Goal: Information Seeking & Learning: Understand process/instructions

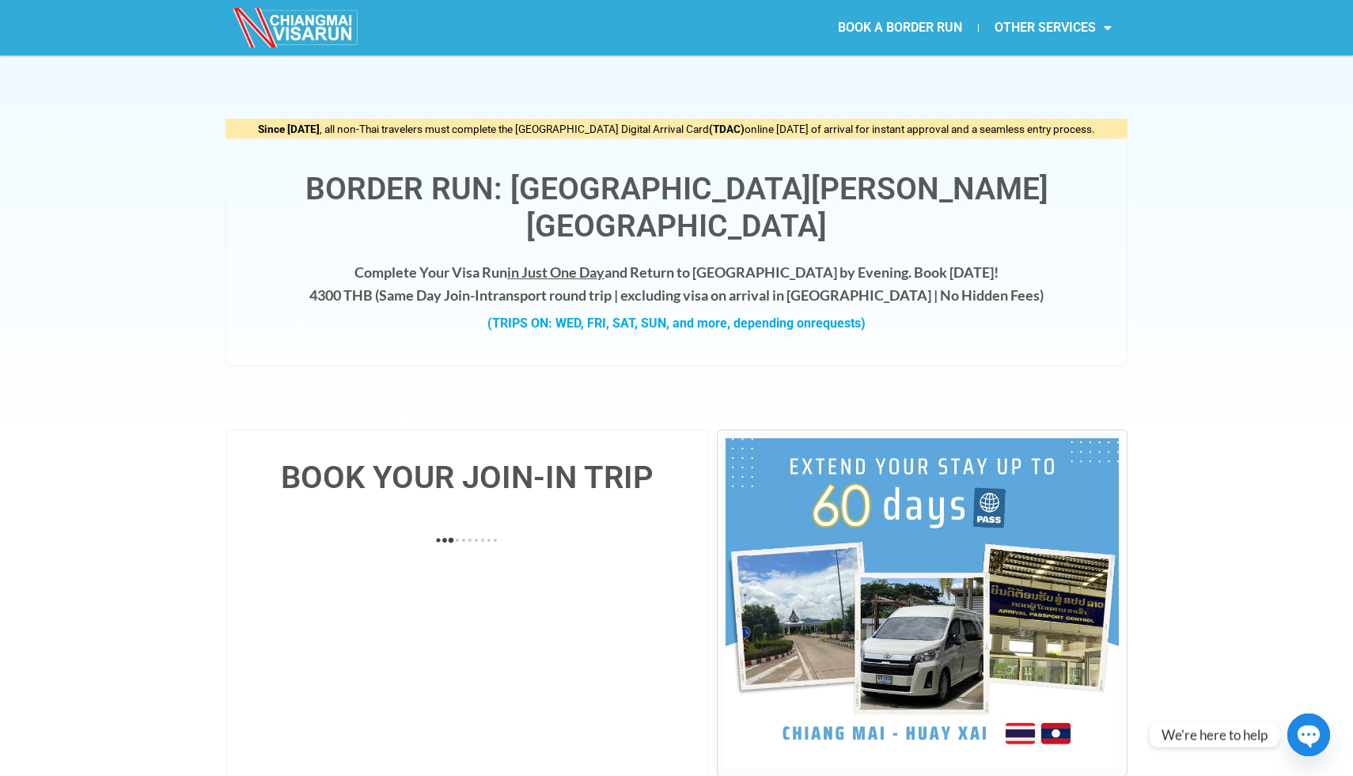
click at [134, 285] on div "Since [DATE] , all non-Thai travelers must complete the [GEOGRAPHIC_DATA] Digit…" at bounding box center [676, 242] width 1353 height 374
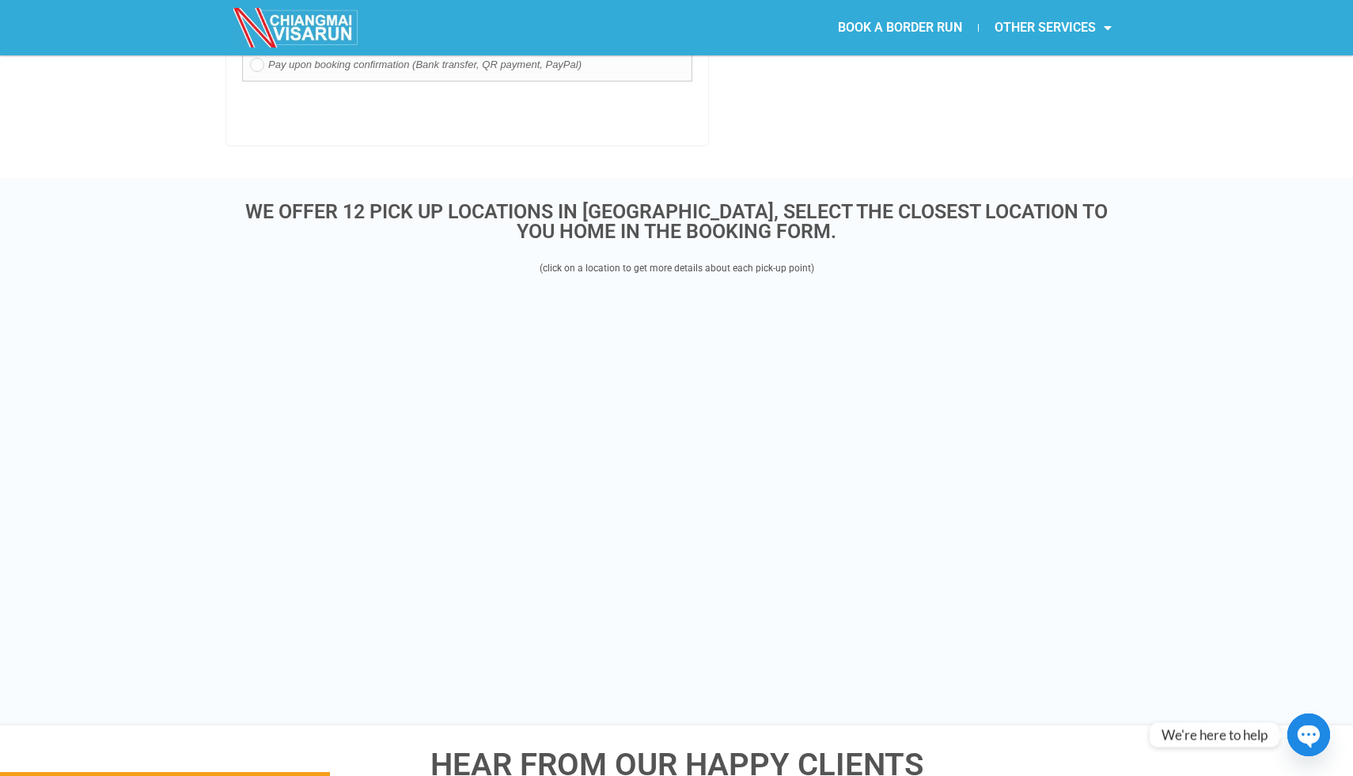
scroll to position [1717, 0]
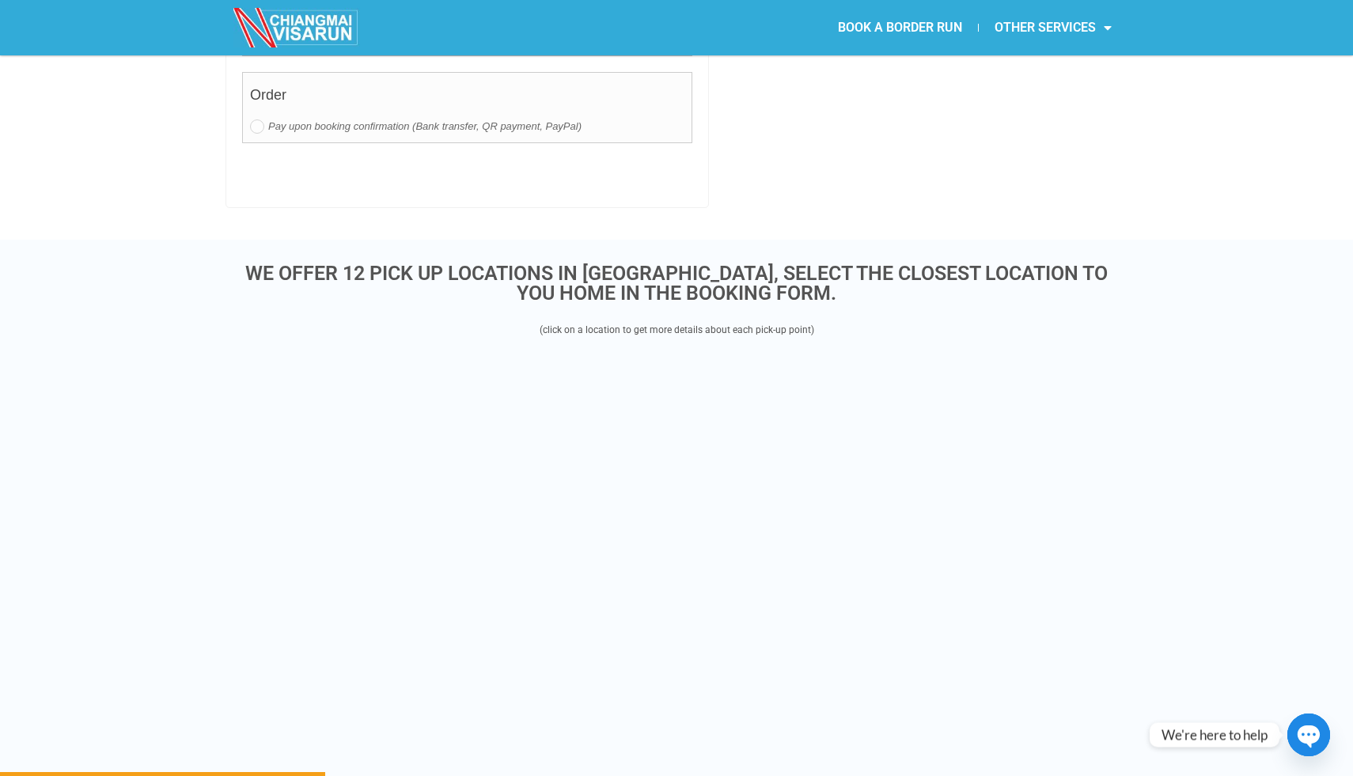
click at [142, 384] on div "WE OFFER 12 PICK UP LOCATIONS IN [GEOGRAPHIC_DATA], SELECT THE CLOSEST LOCATION…" at bounding box center [676, 513] width 1353 height 547
click at [122, 482] on div "WE OFFER 12 PICK UP LOCATIONS IN [GEOGRAPHIC_DATA], SELECT THE CLOSEST LOCATION…" at bounding box center [676, 513] width 1353 height 547
click at [121, 494] on div "WE OFFER 12 PICK UP LOCATIONS IN [GEOGRAPHIC_DATA], SELECT THE CLOSEST LOCATION…" at bounding box center [676, 513] width 1353 height 547
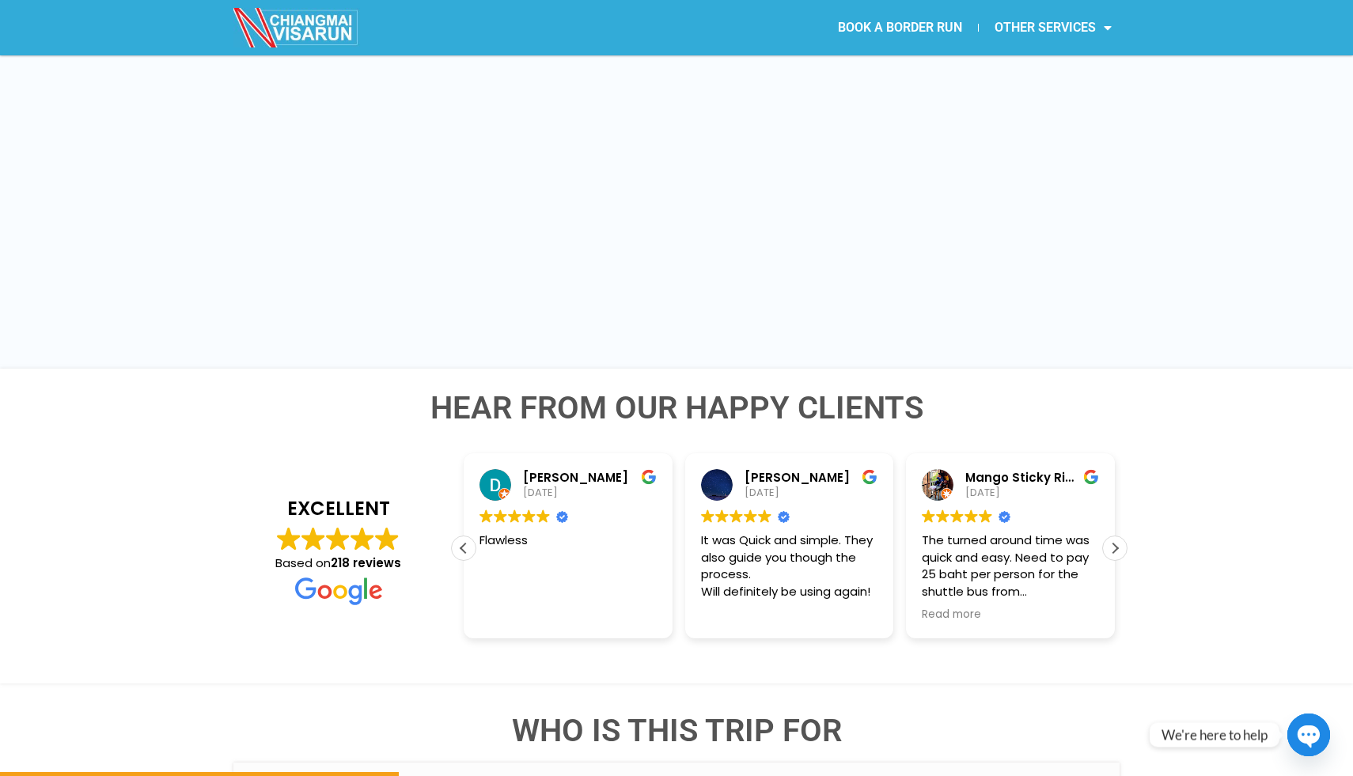
scroll to position [1818, 0]
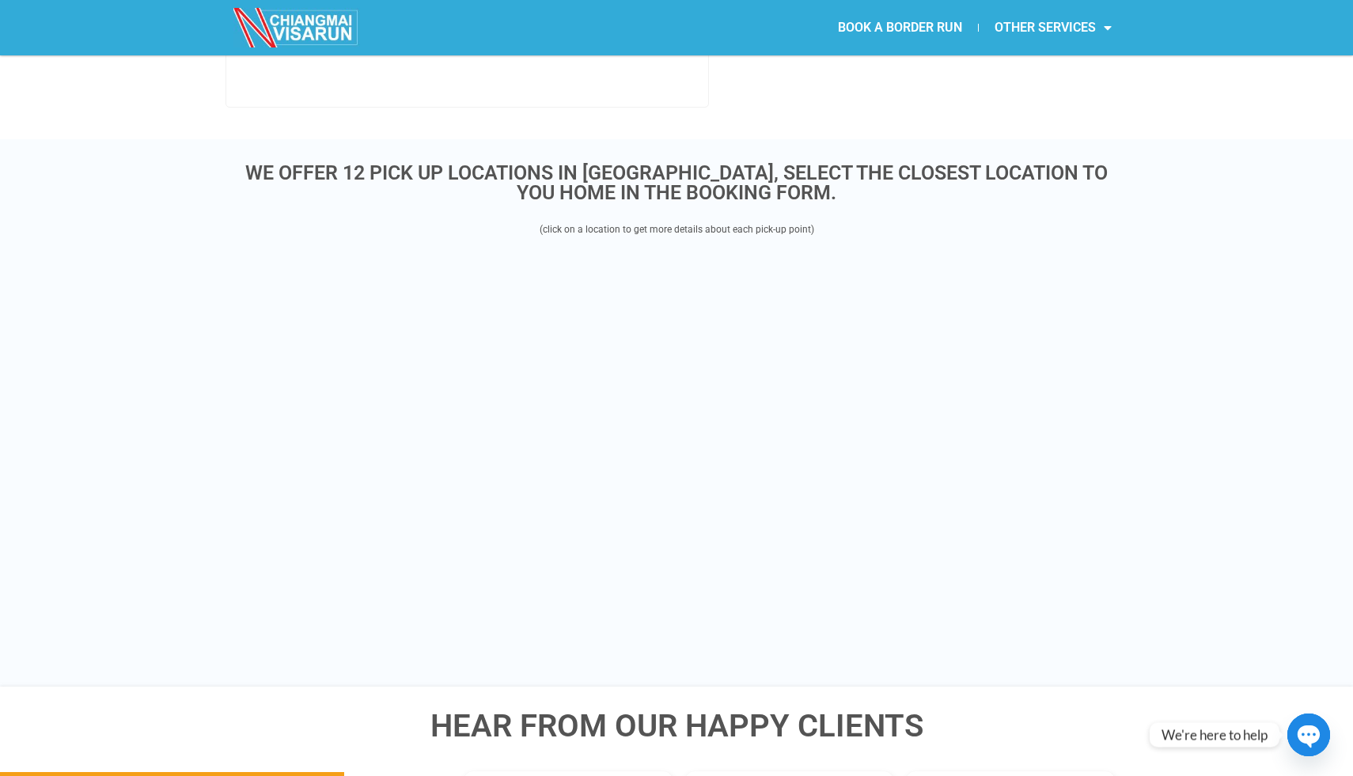
click at [131, 389] on div "WE OFFER 12 PICK UP LOCATIONS IN [GEOGRAPHIC_DATA], SELECT THE CLOSEST LOCATION…" at bounding box center [676, 412] width 1353 height 547
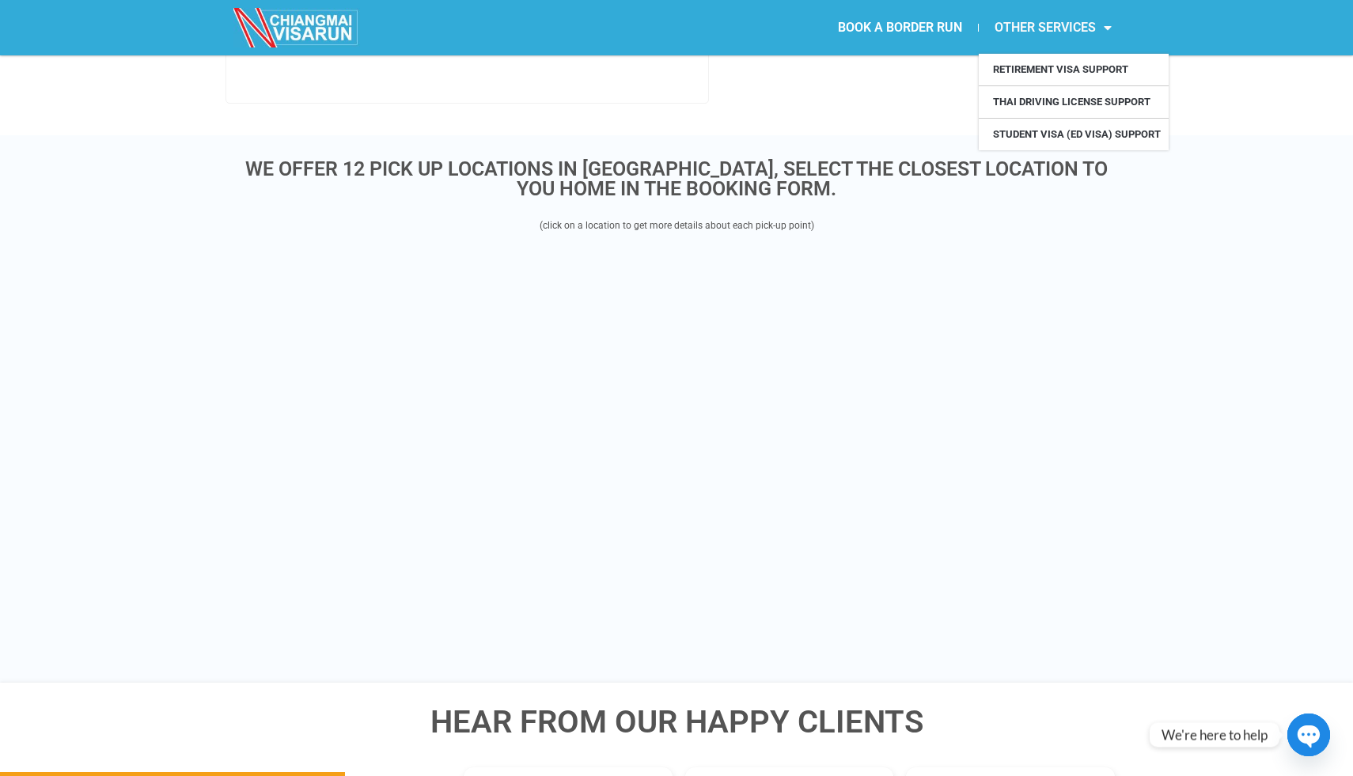
click at [1075, 32] on link "OTHER SERVICES" at bounding box center [1052, 27] width 149 height 36
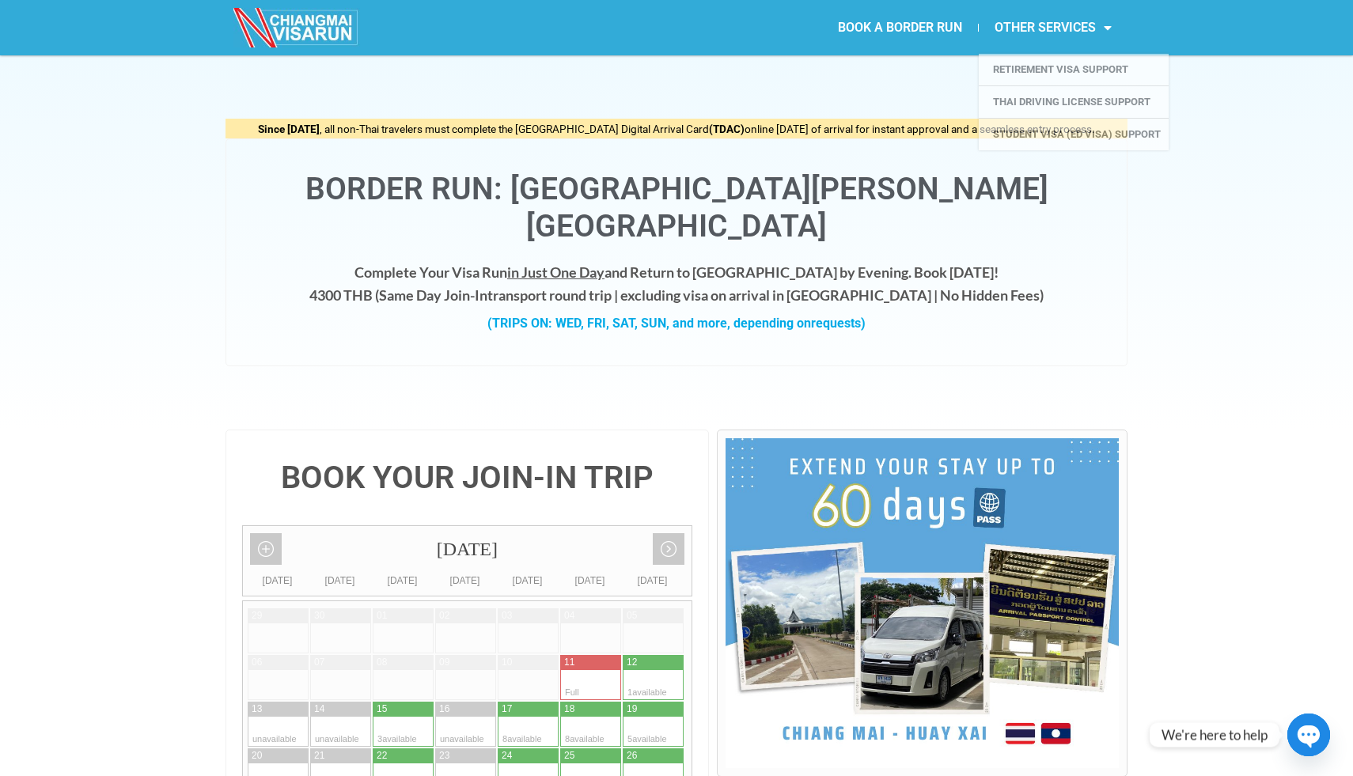
click at [1220, 326] on div "Since [DATE] , all non-Thai travelers must complete the [GEOGRAPHIC_DATA] Digit…" at bounding box center [676, 242] width 1353 height 374
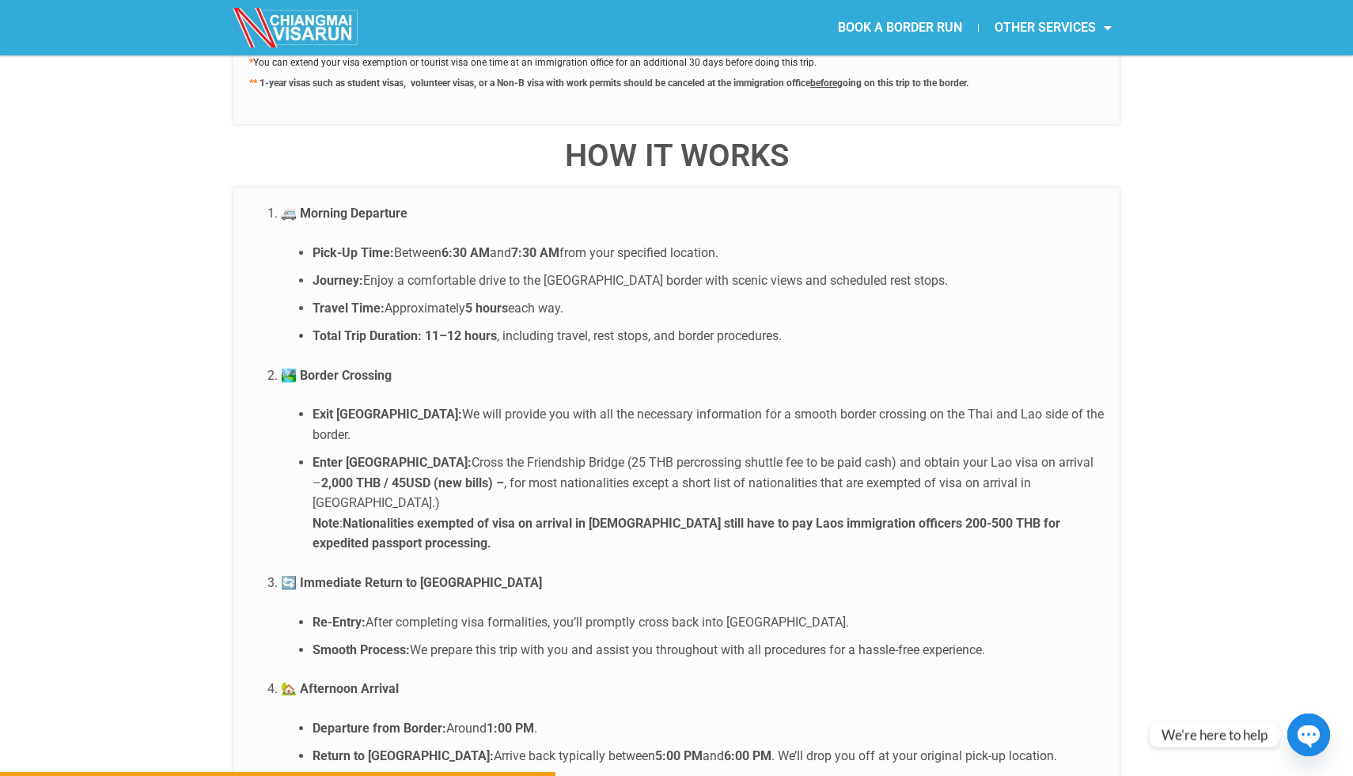
scroll to position [2969, 0]
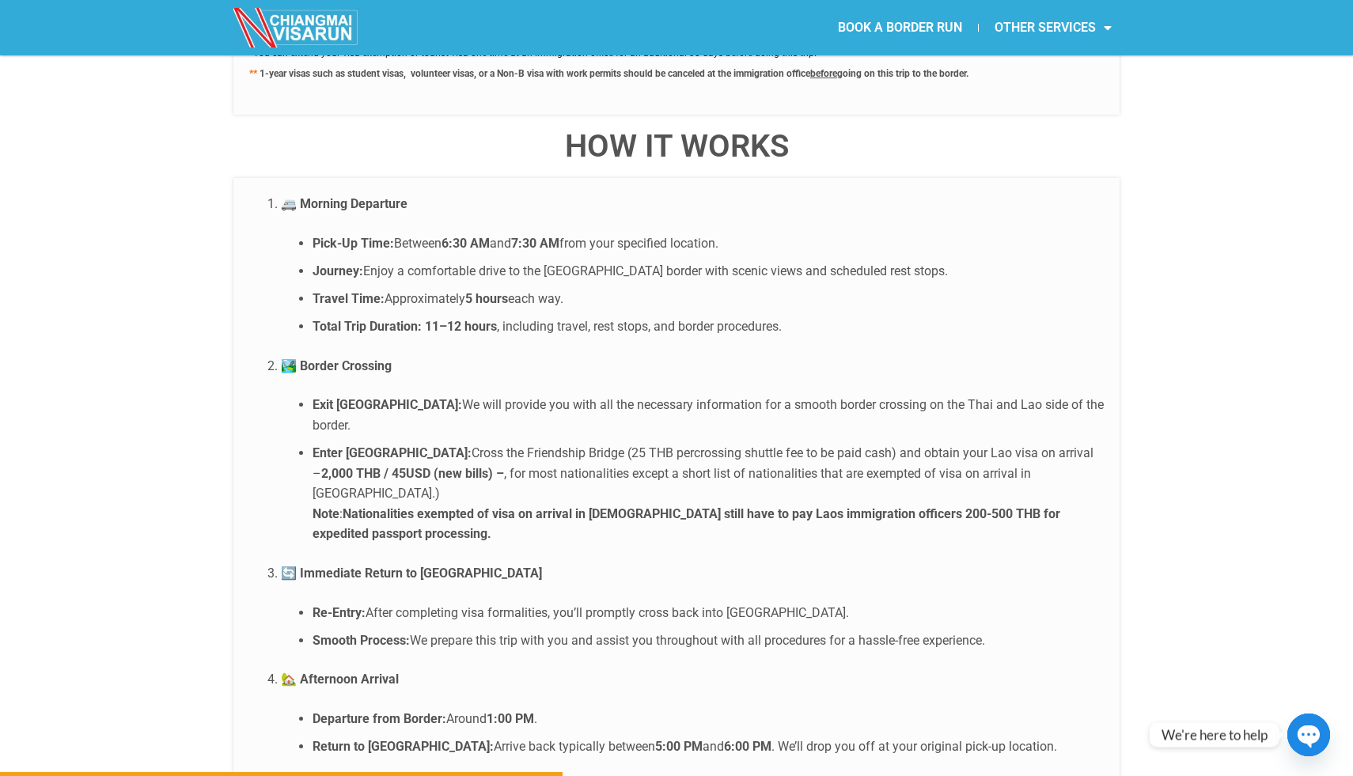
drag, startPoint x: 792, startPoint y: 289, endPoint x: 314, endPoint y: 293, distance: 477.7
click at [314, 316] on li "Total Trip Duration: 11–12 hours , including travel, rest stops, and border pro…" at bounding box center [707, 326] width 791 height 21
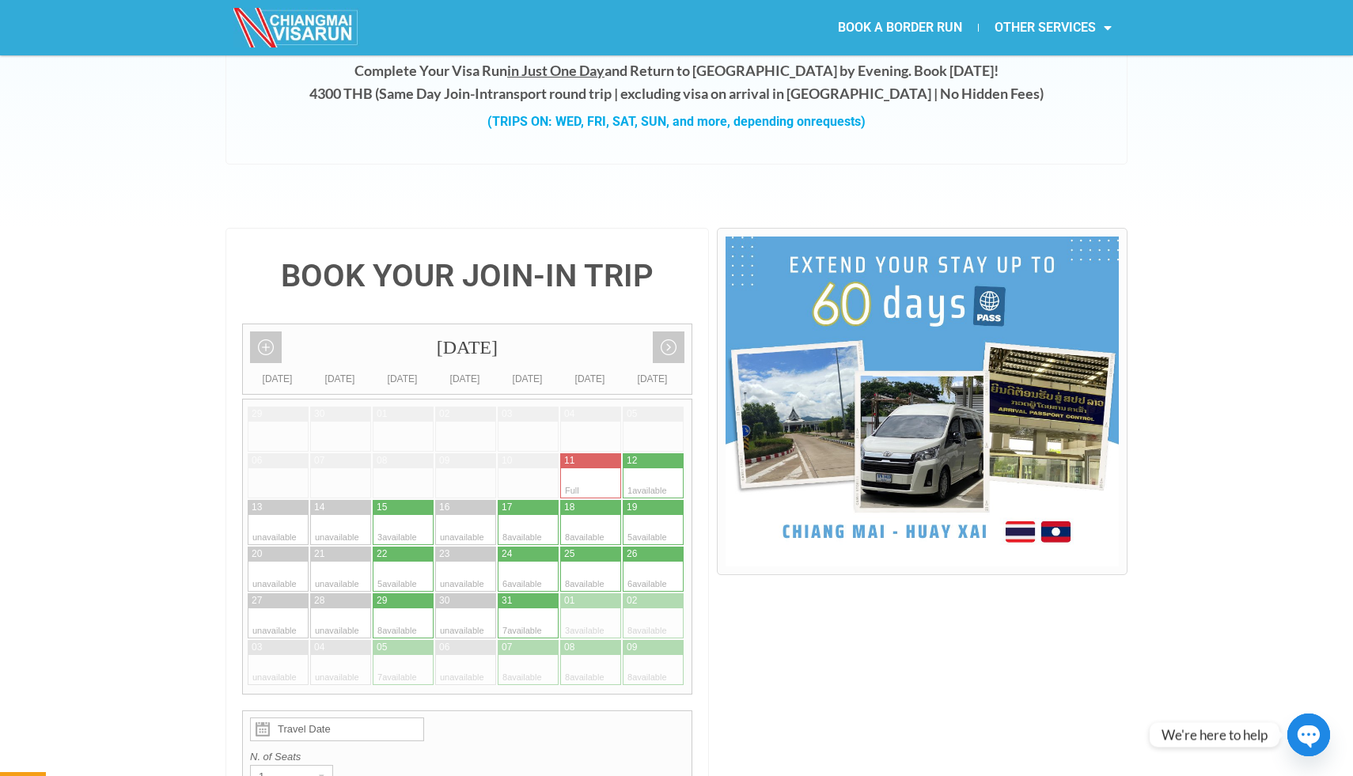
scroll to position [325, 0]
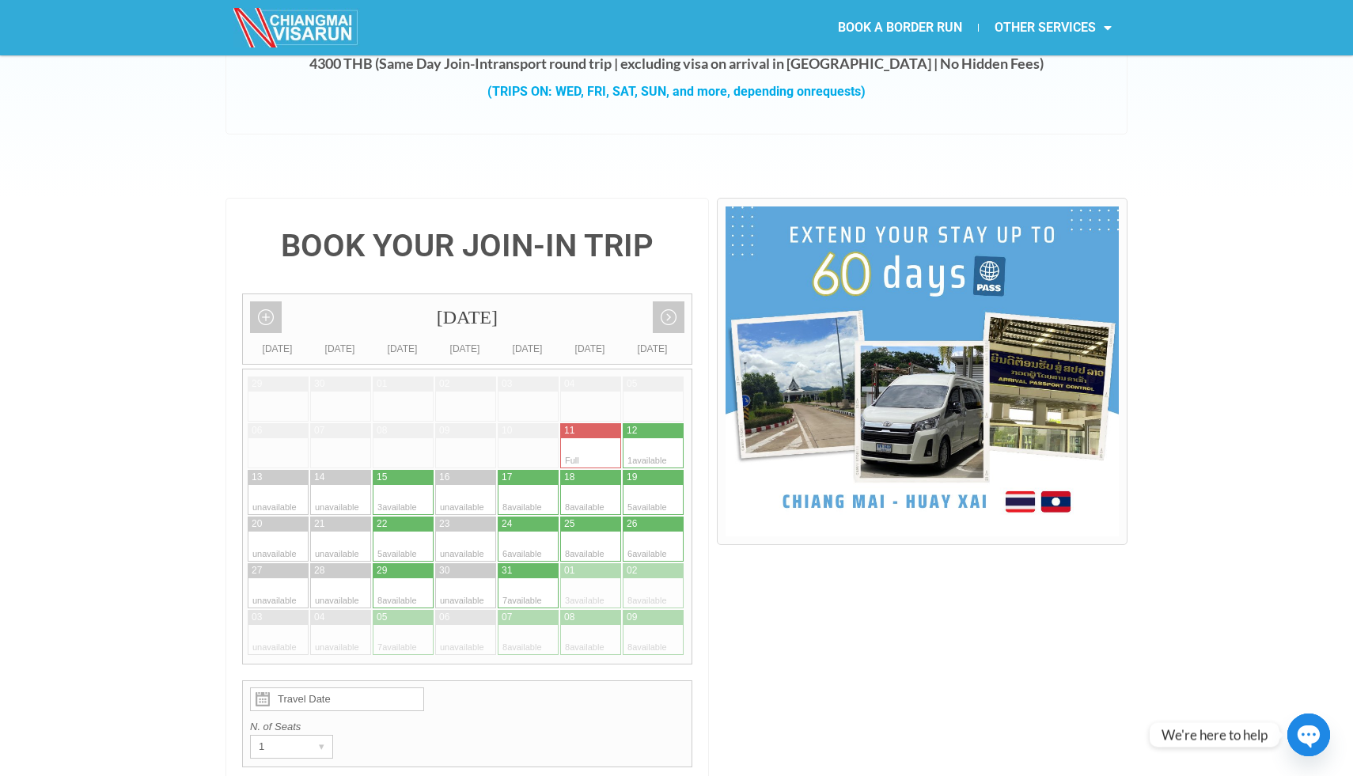
scroll to position [0, 0]
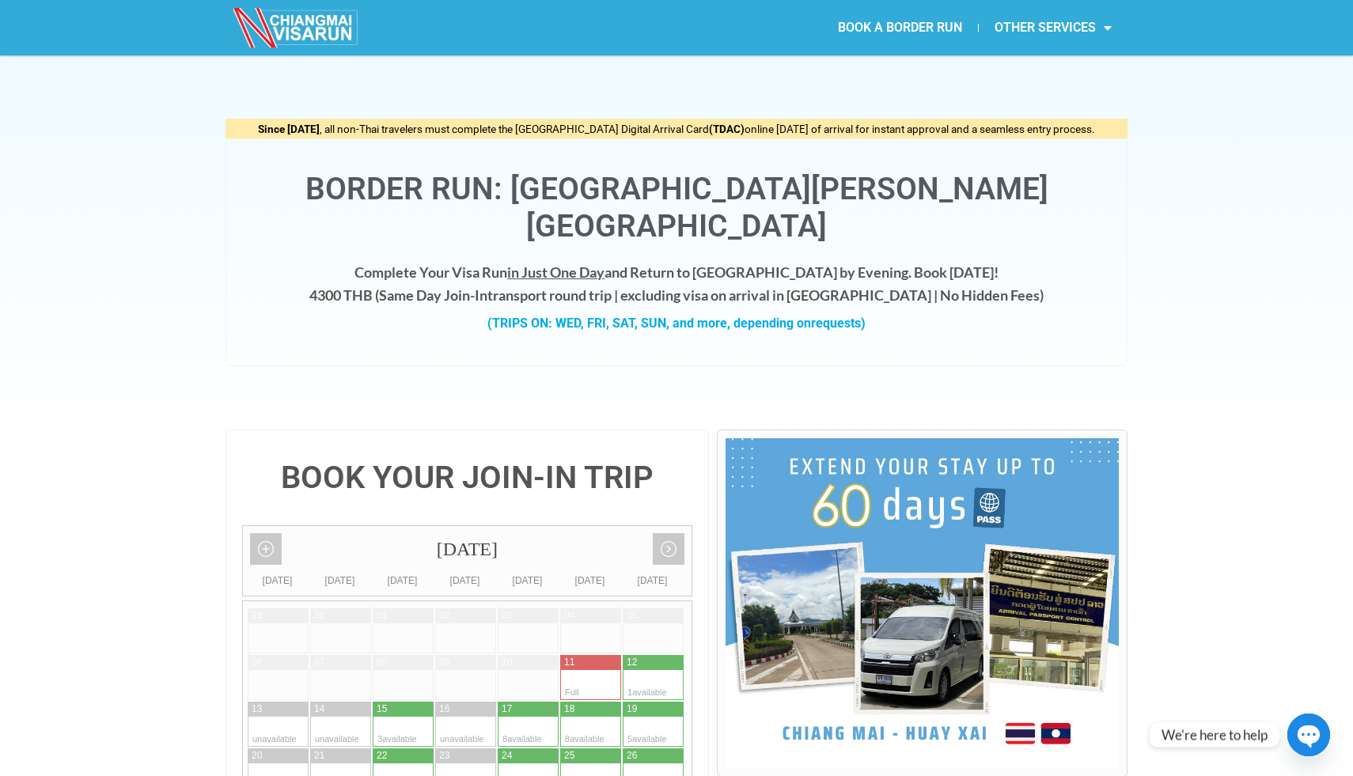
click at [1254, 316] on div "Since [DATE] , all non-Thai travelers must complete the [GEOGRAPHIC_DATA] Digit…" at bounding box center [676, 242] width 1353 height 374
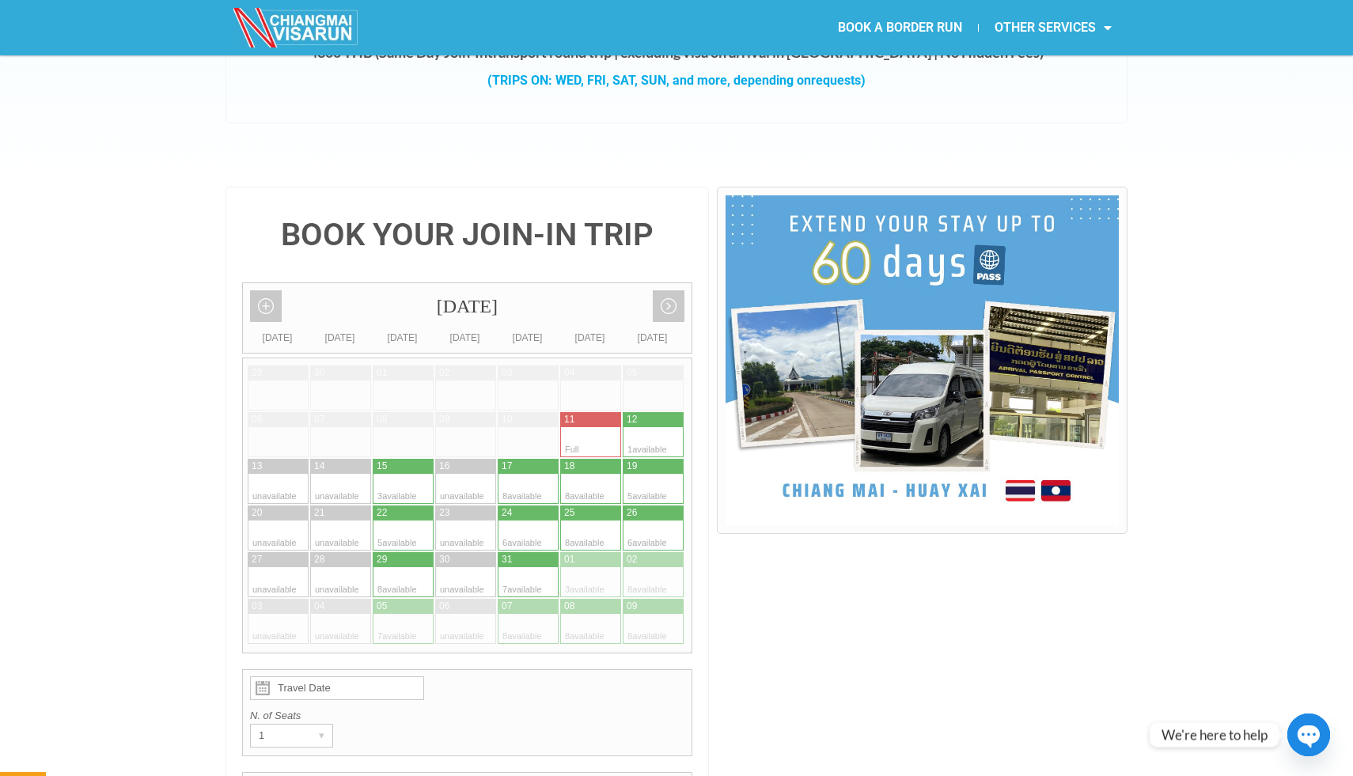
scroll to position [244, 0]
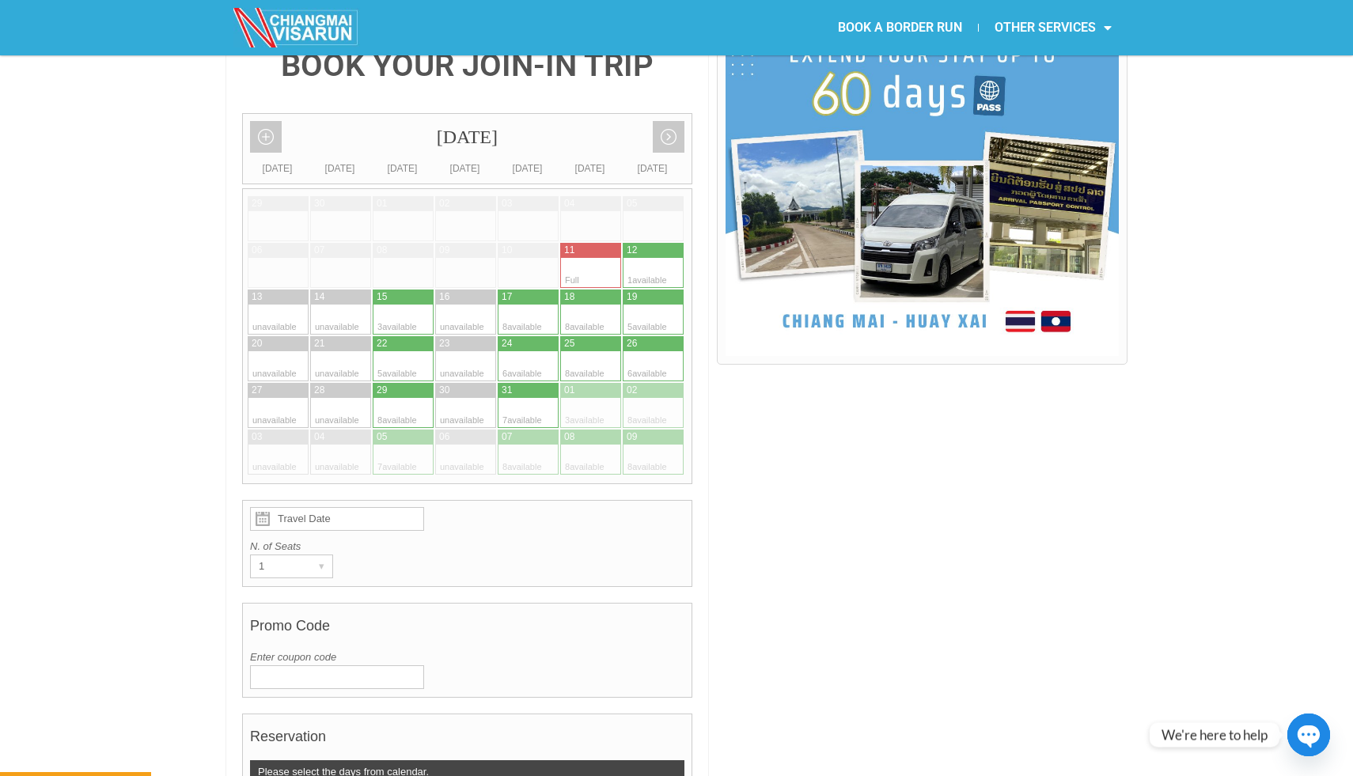
scroll to position [0, 0]
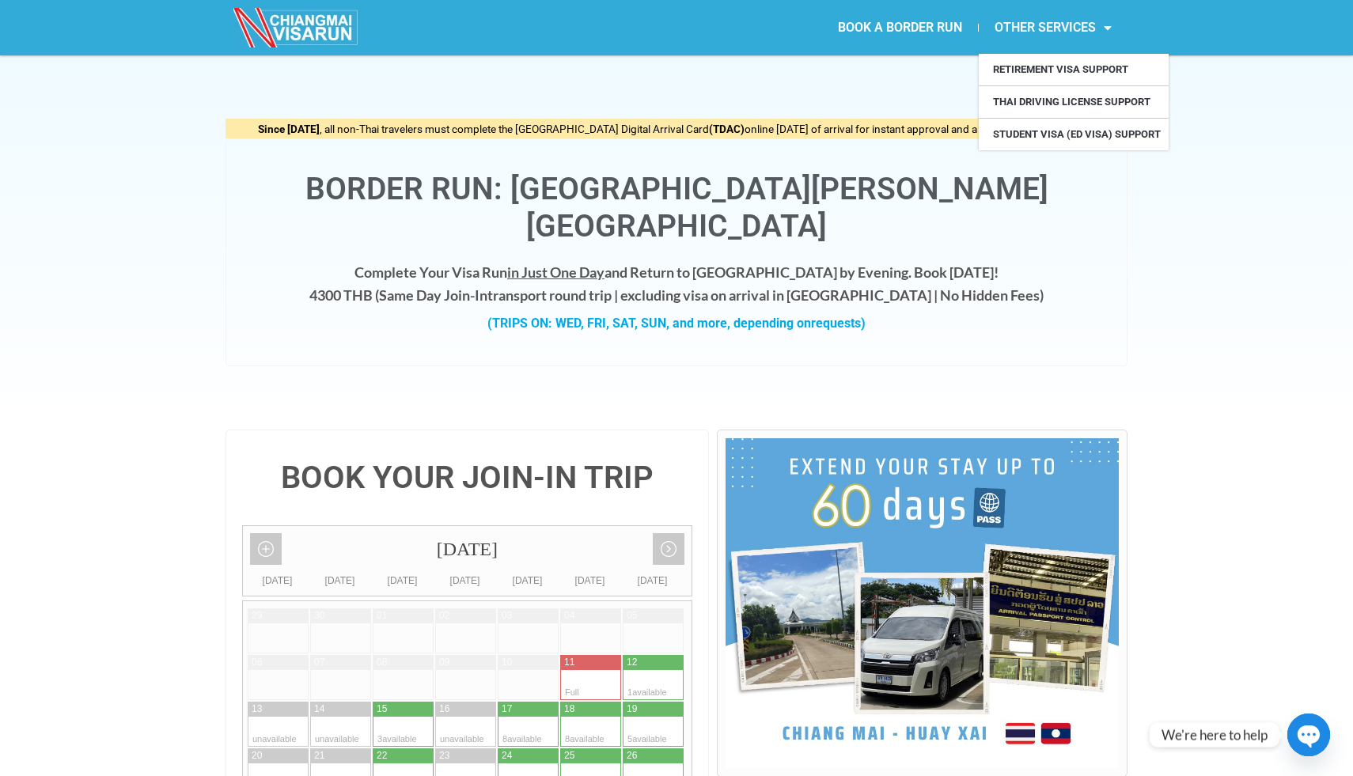
click at [921, 33] on link "BOOK A BORDER RUN" at bounding box center [900, 27] width 156 height 36
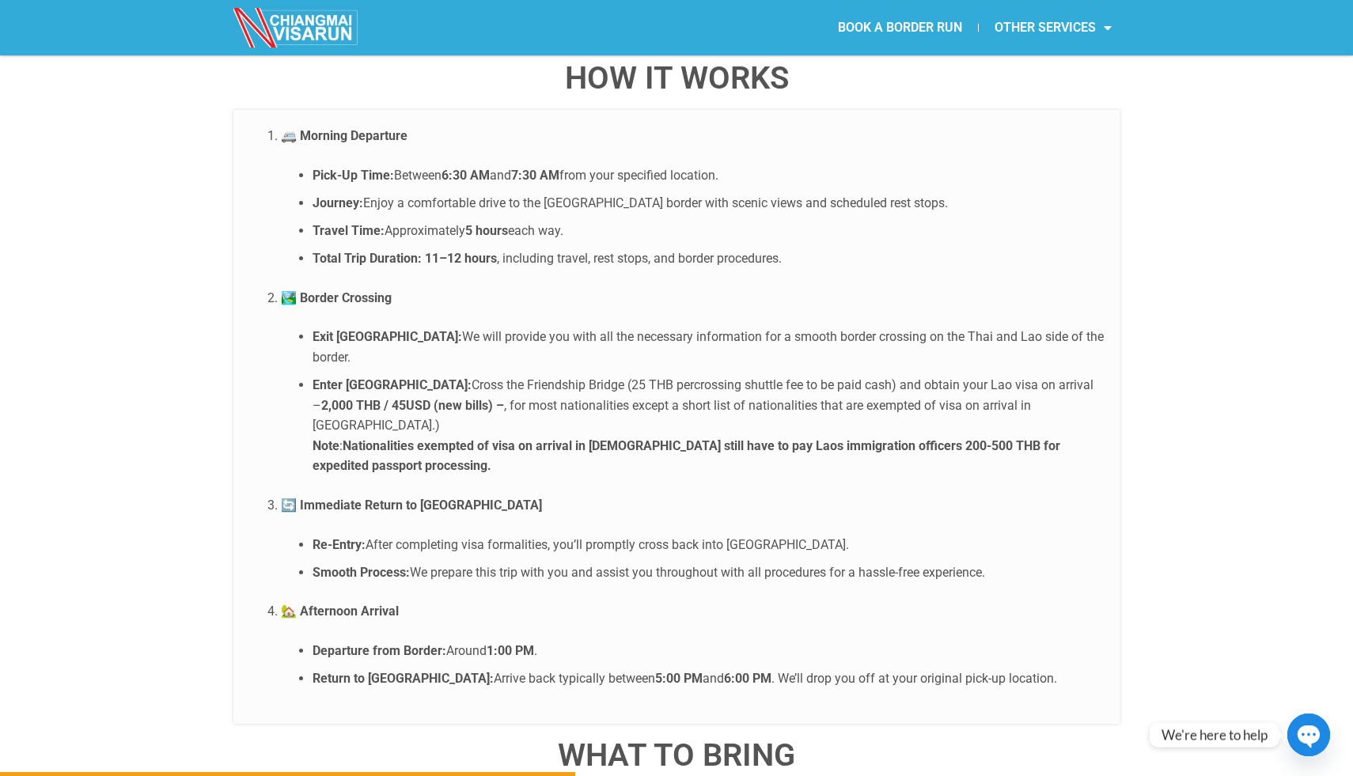
scroll to position [3010, 0]
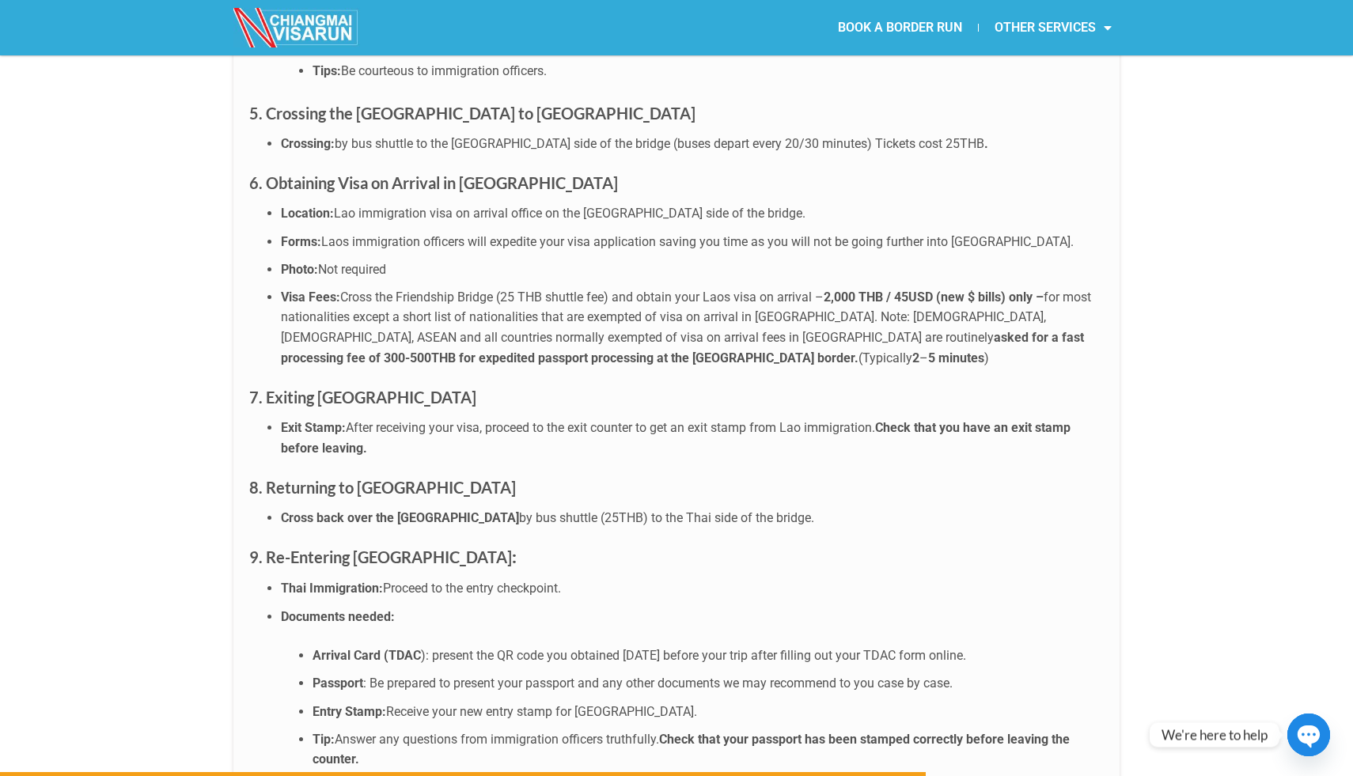
scroll to position [4893, 0]
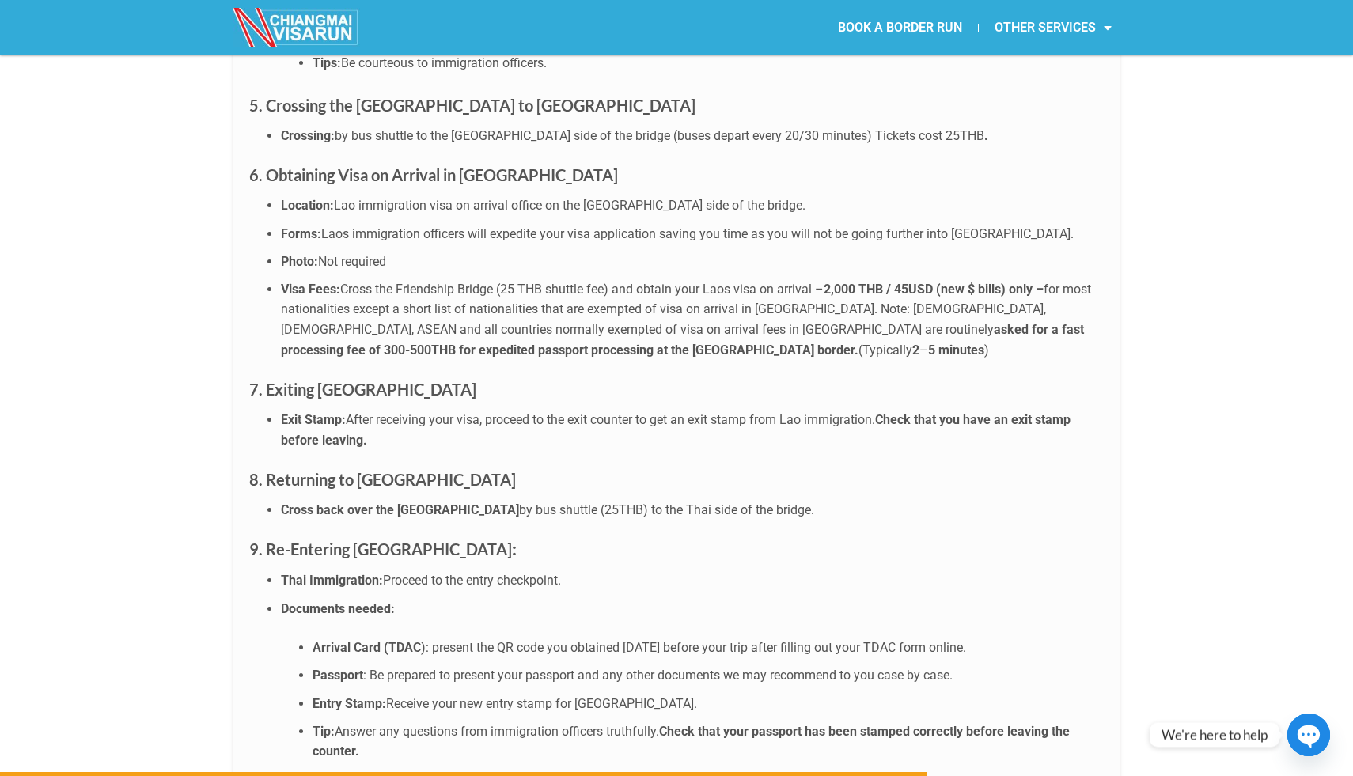
click at [235, 248] on div "Prepare for an efficient and well-organized day as you complete your visa run. …" at bounding box center [676, 228] width 886 height 1836
click at [663, 322] on strong "asked for a fast processing fee of 300-500THB for expedited passport processing…" at bounding box center [682, 340] width 803 height 36
click at [672, 322] on strong "asked for a fast processing fee of 300-500THB for expedited passport processing…" at bounding box center [682, 340] width 803 height 36
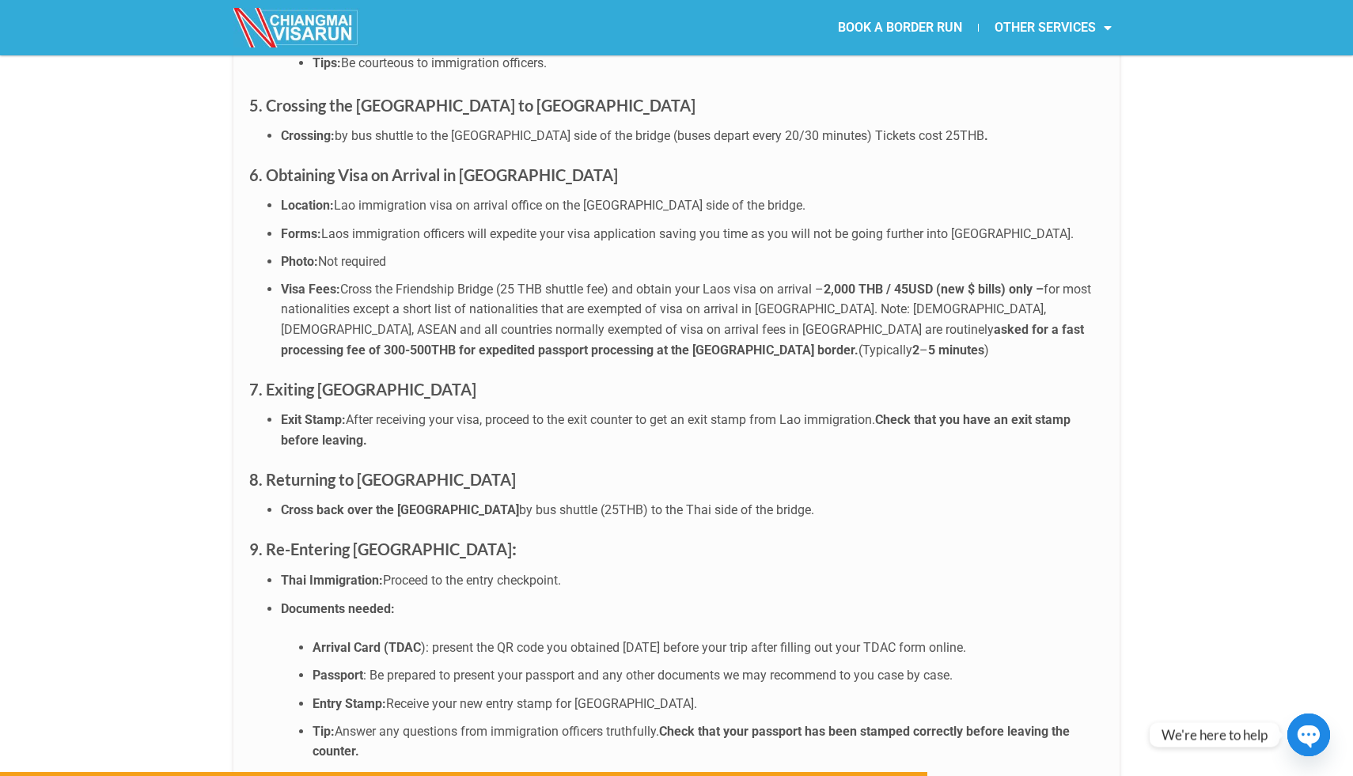
drag, startPoint x: 541, startPoint y: 272, endPoint x: 392, endPoint y: 274, distance: 149.5
click at [392, 279] on li "Visa Fees: Cross the Friendship Bridge (25 THB shuttle fee) and obtain your Lao…" at bounding box center [692, 319] width 823 height 81
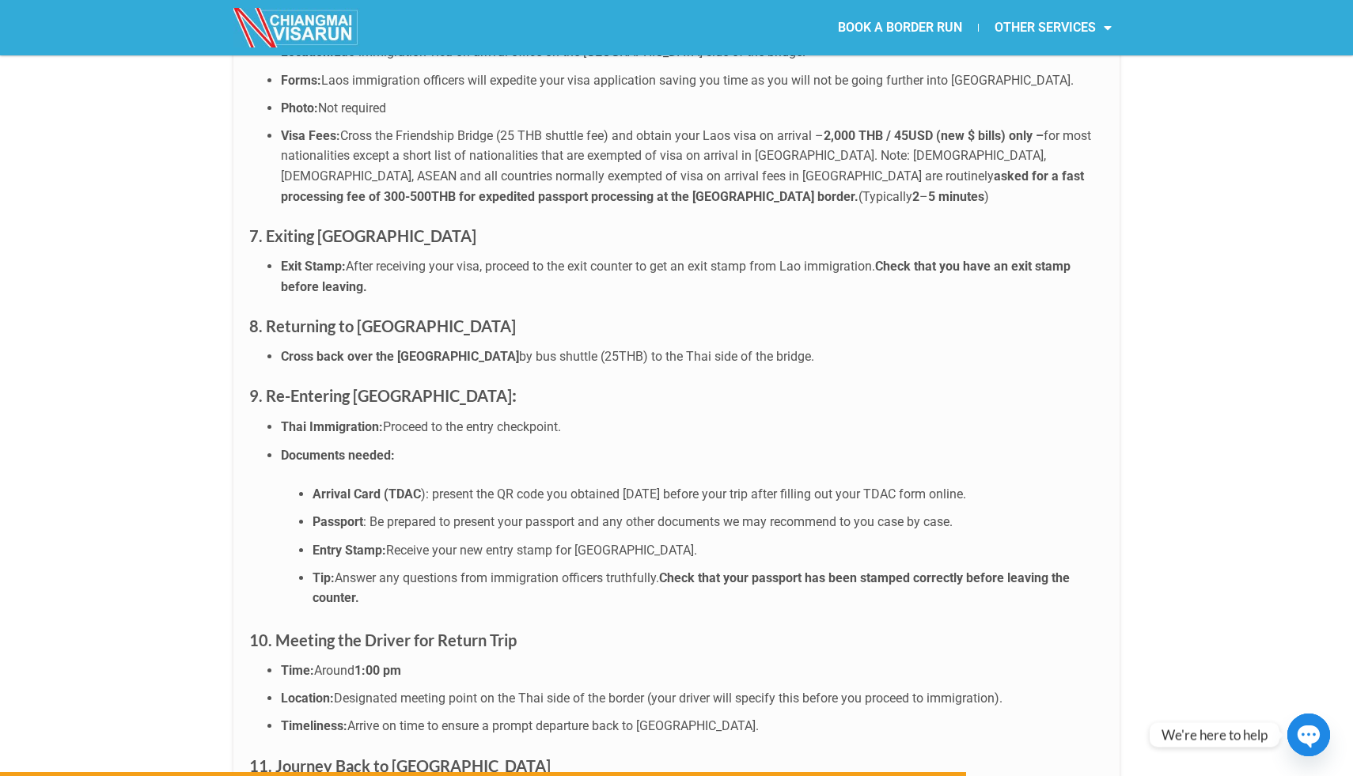
scroll to position [5100, 0]
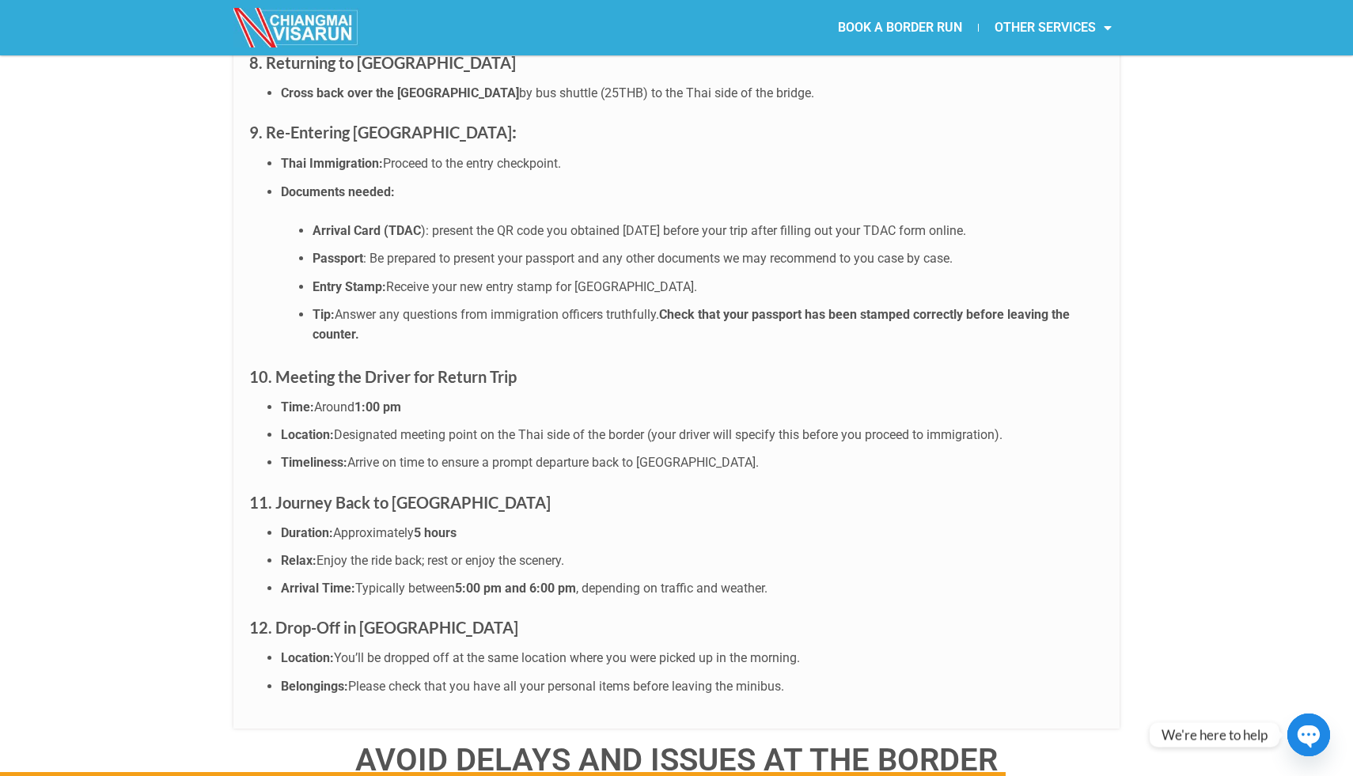
scroll to position [5311, 0]
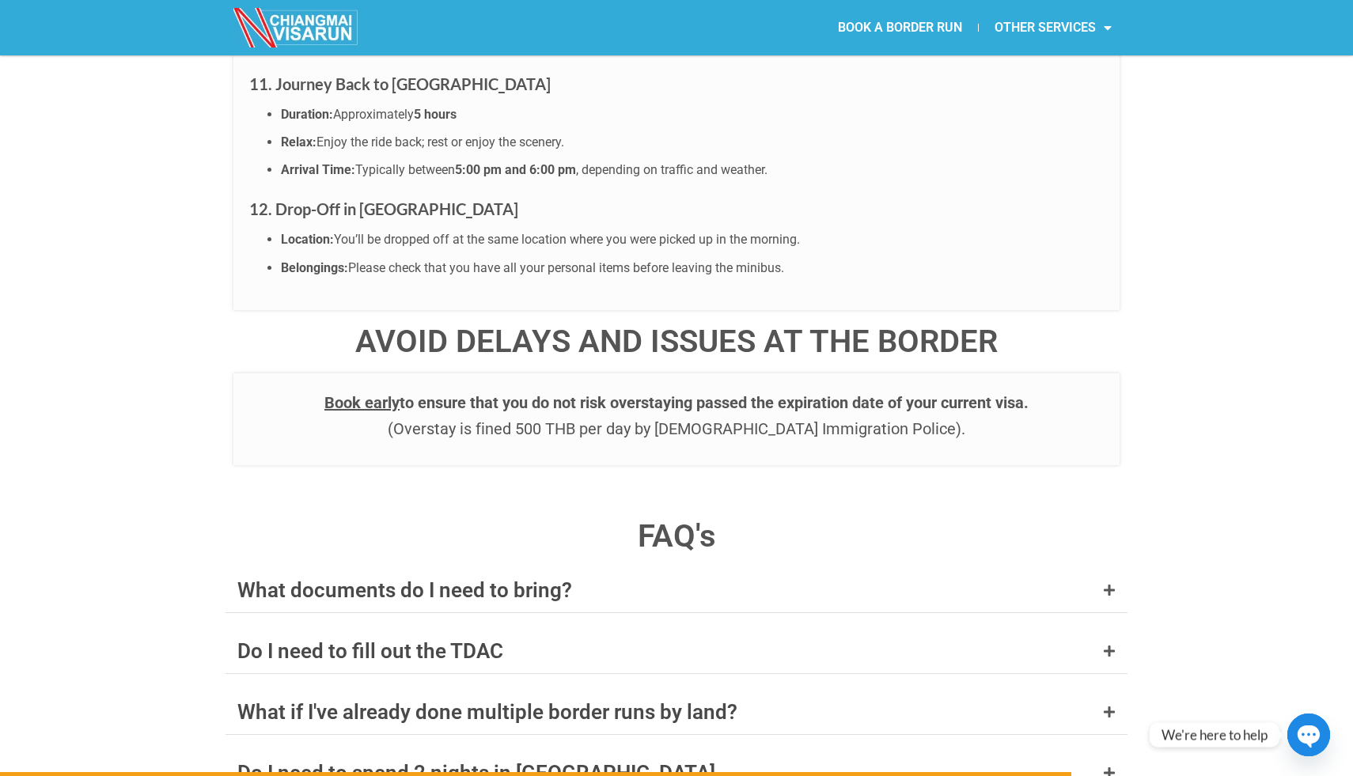
scroll to position [5844, 0]
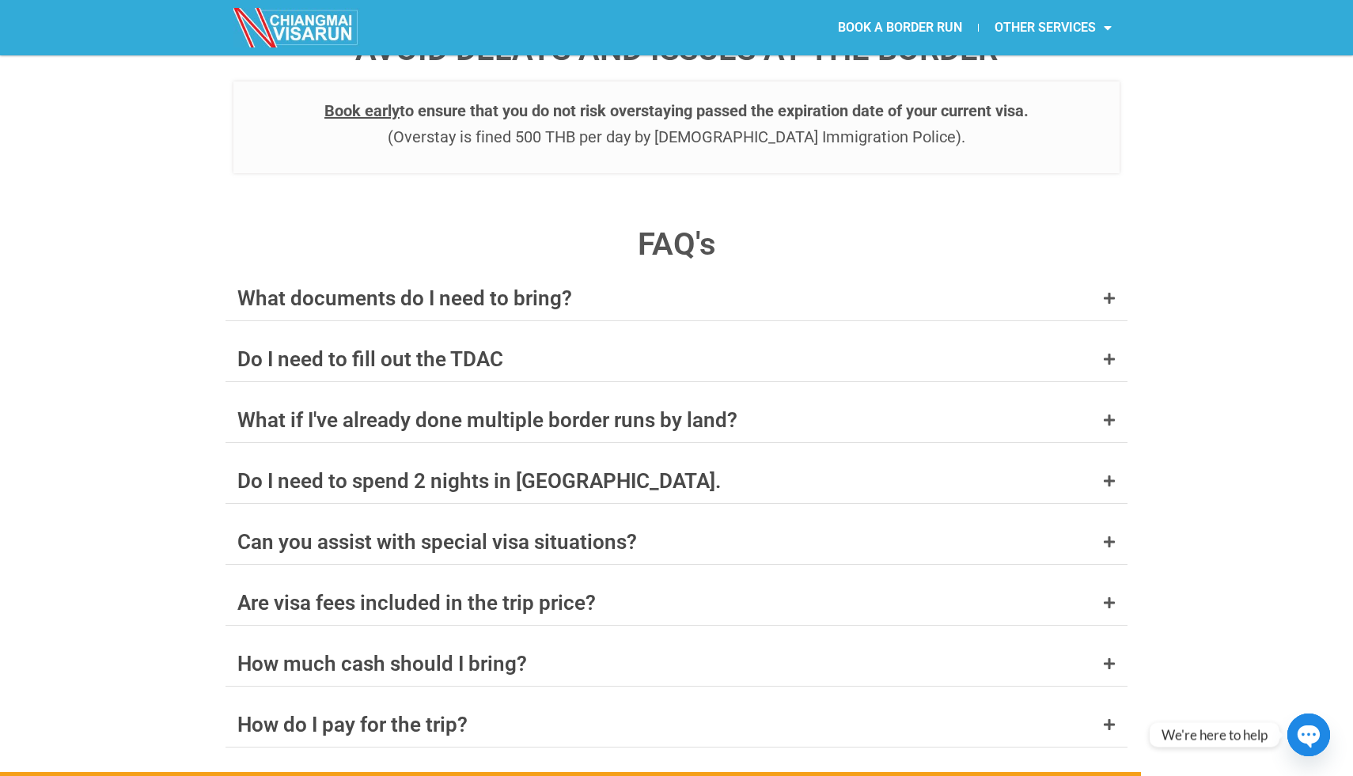
scroll to position [6021, 0]
click at [1091, 275] on div "What documents do I need to bring?" at bounding box center [676, 297] width 902 height 44
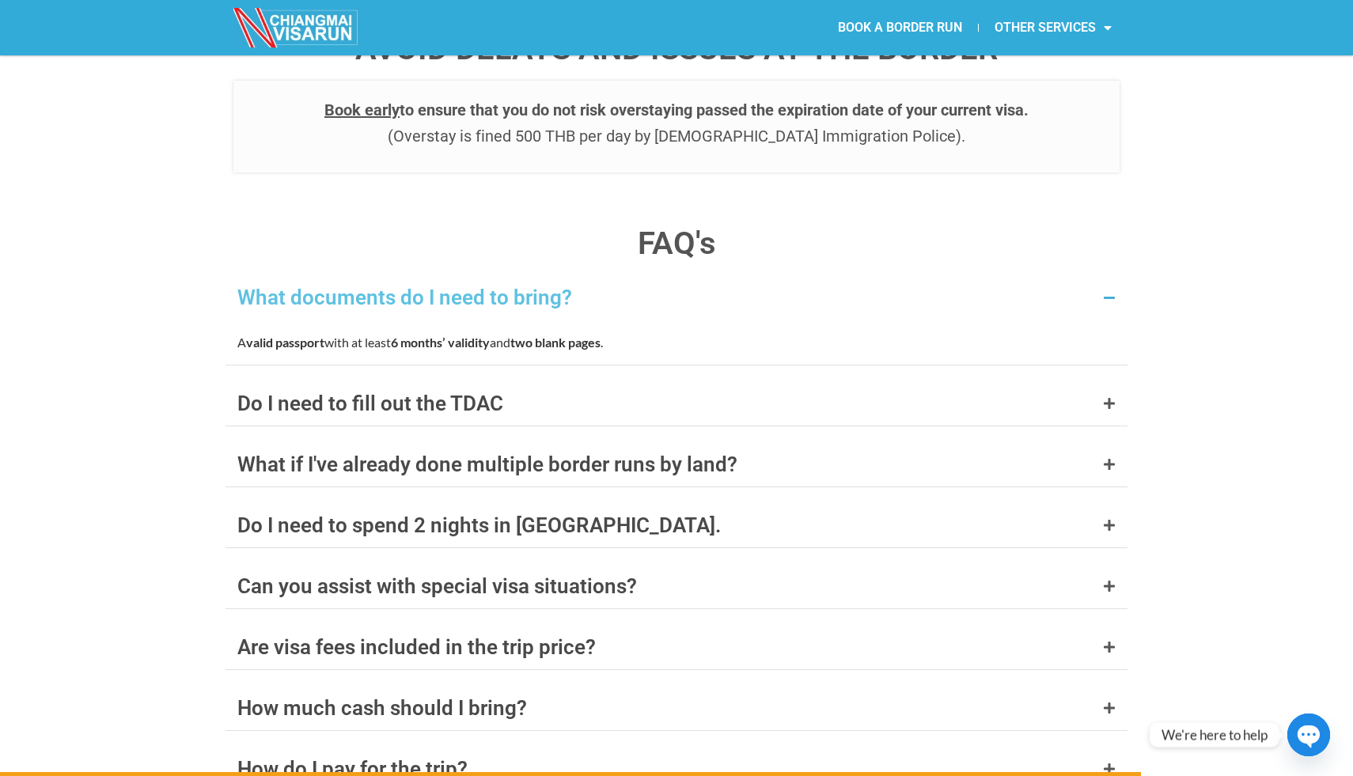
click at [274, 393] on div "Do I need to fill out the TDAC" at bounding box center [370, 403] width 266 height 21
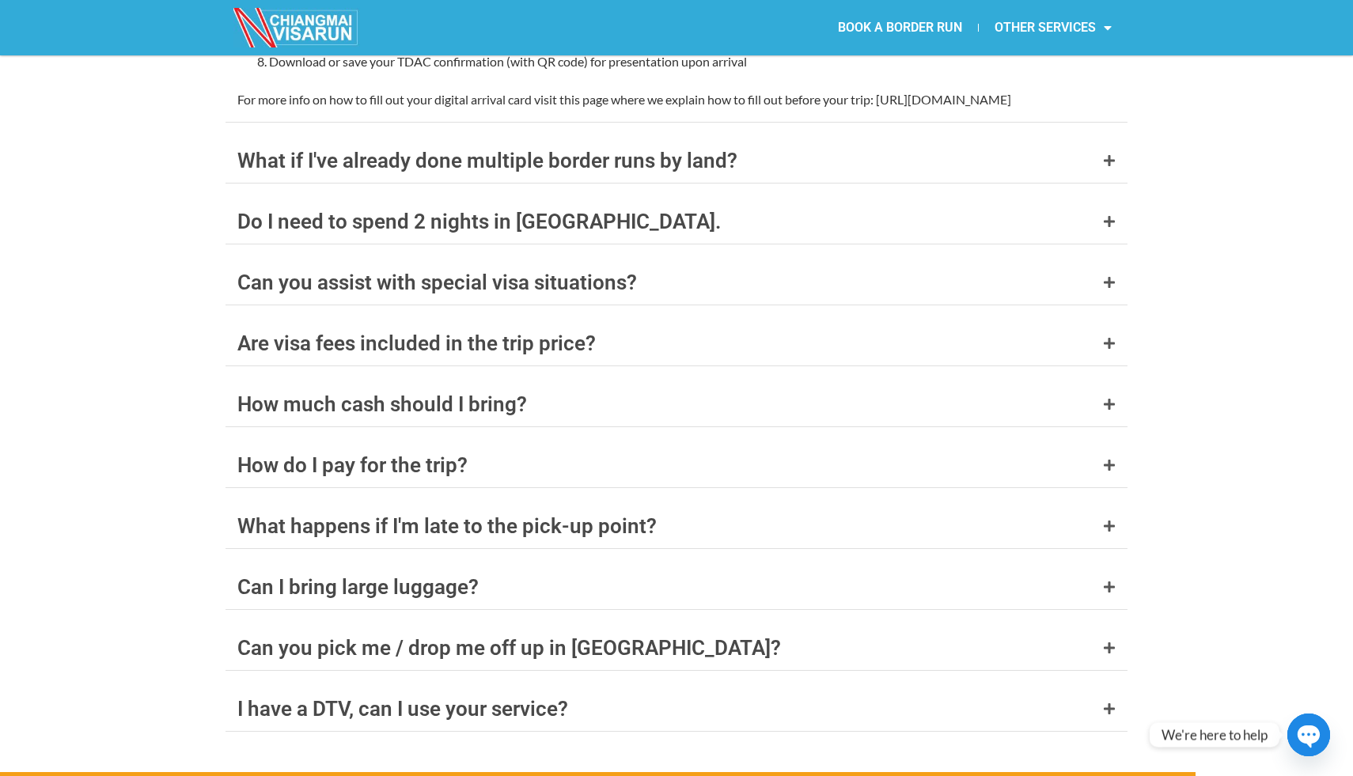
scroll to position [6704, 0]
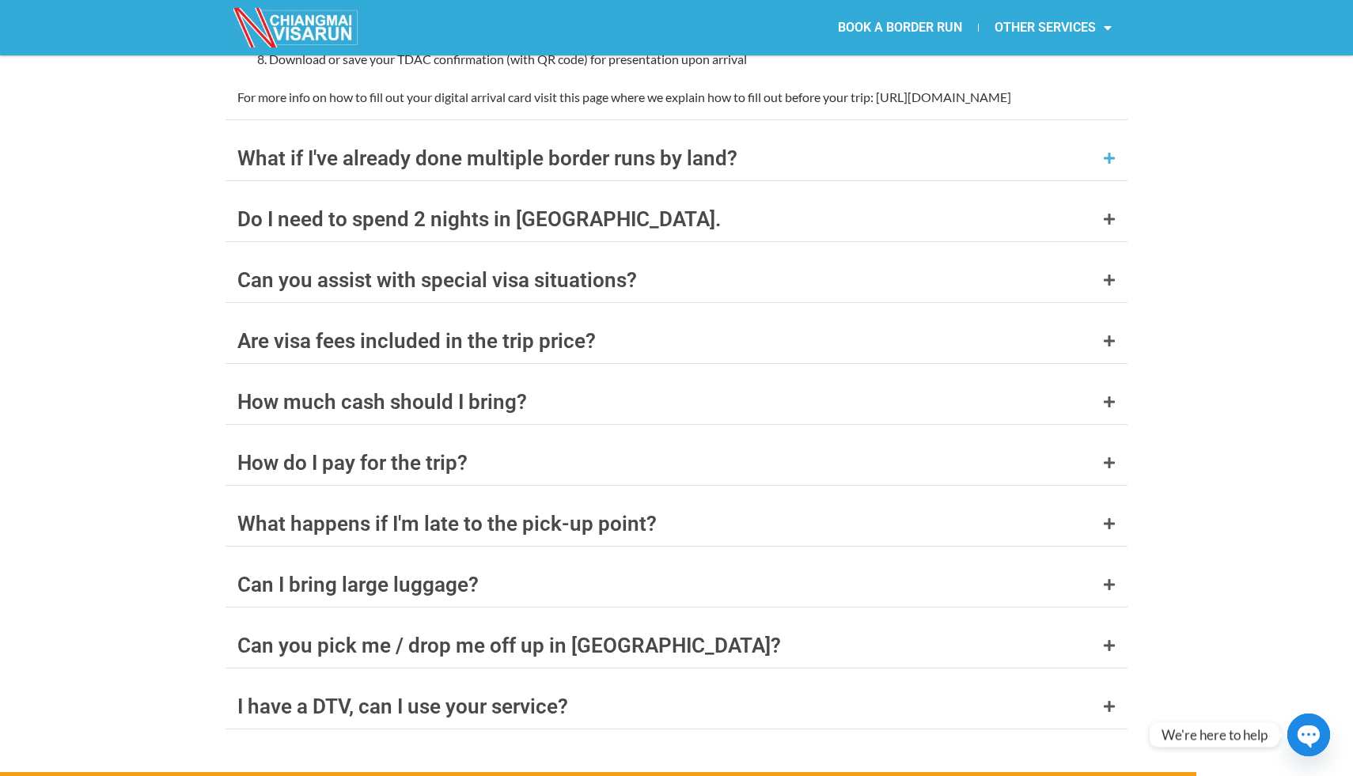
click at [367, 148] on div "What if I've already done multiple border runs by land?" at bounding box center [487, 158] width 500 height 21
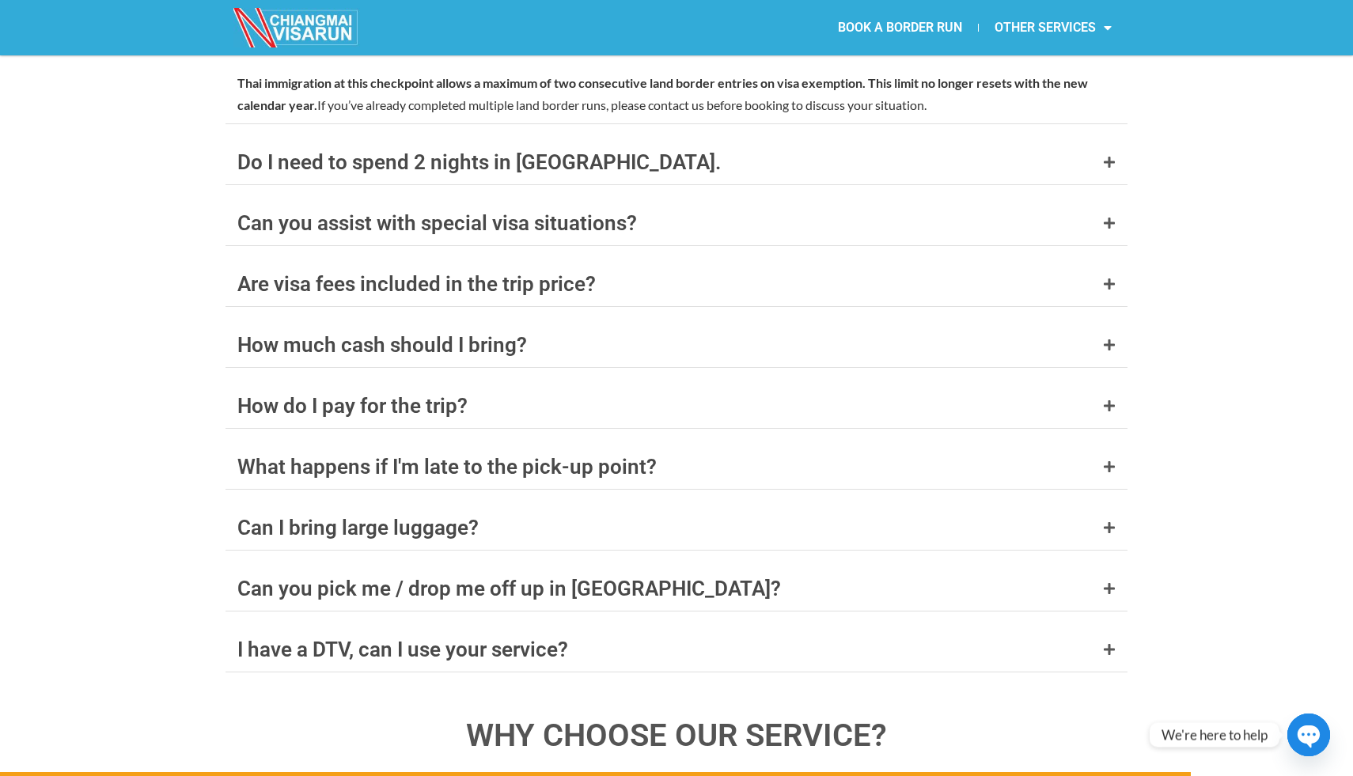
scroll to position [6328, 0]
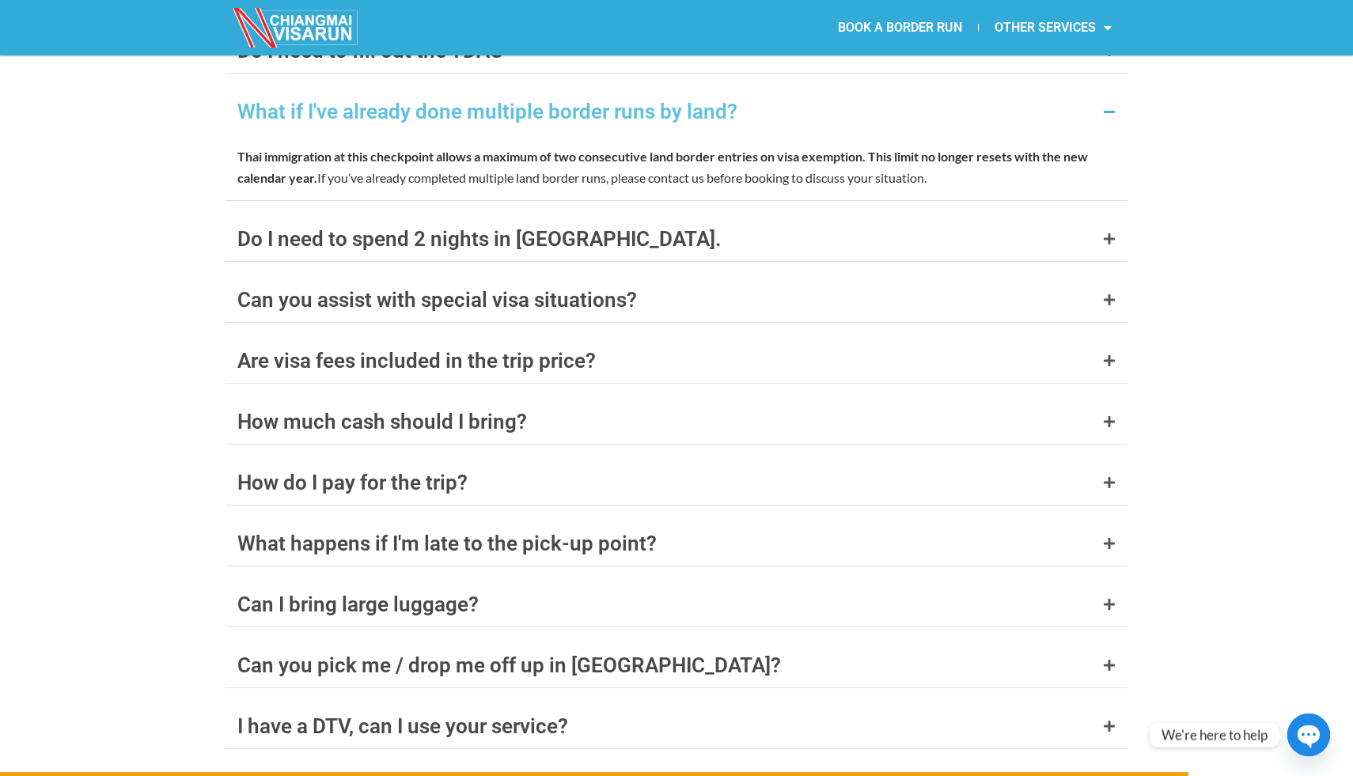
click at [176, 213] on div "FAQ's What documents do I need to bring? A valid passport with at least 6 month…" at bounding box center [676, 537] width 1353 height 1283
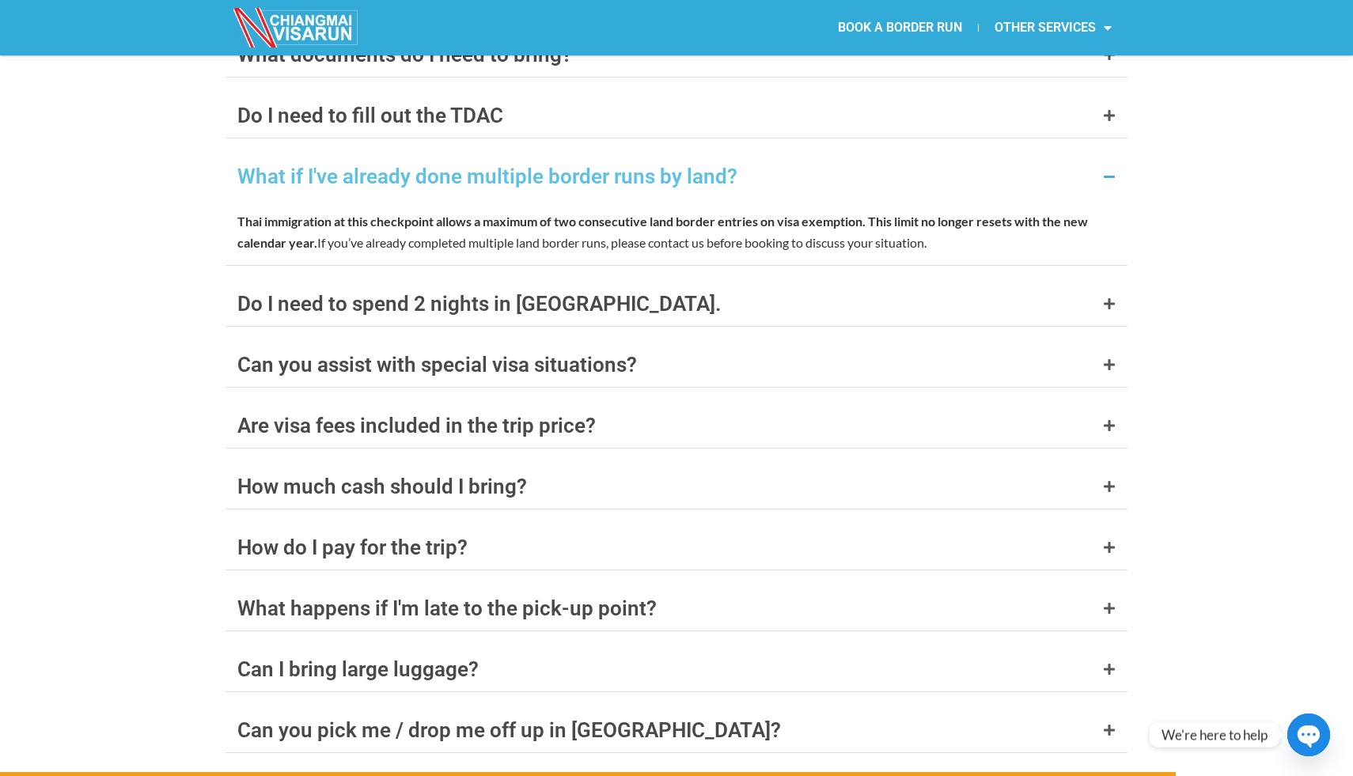
scroll to position [6263, 0]
click at [169, 230] on div "FAQ's What documents do I need to bring? A valid passport with at least 6 month…" at bounding box center [676, 603] width 1353 height 1283
click at [329, 294] on div "Do I need to spend 2 nights in [GEOGRAPHIC_DATA]." at bounding box center [478, 304] width 483 height 21
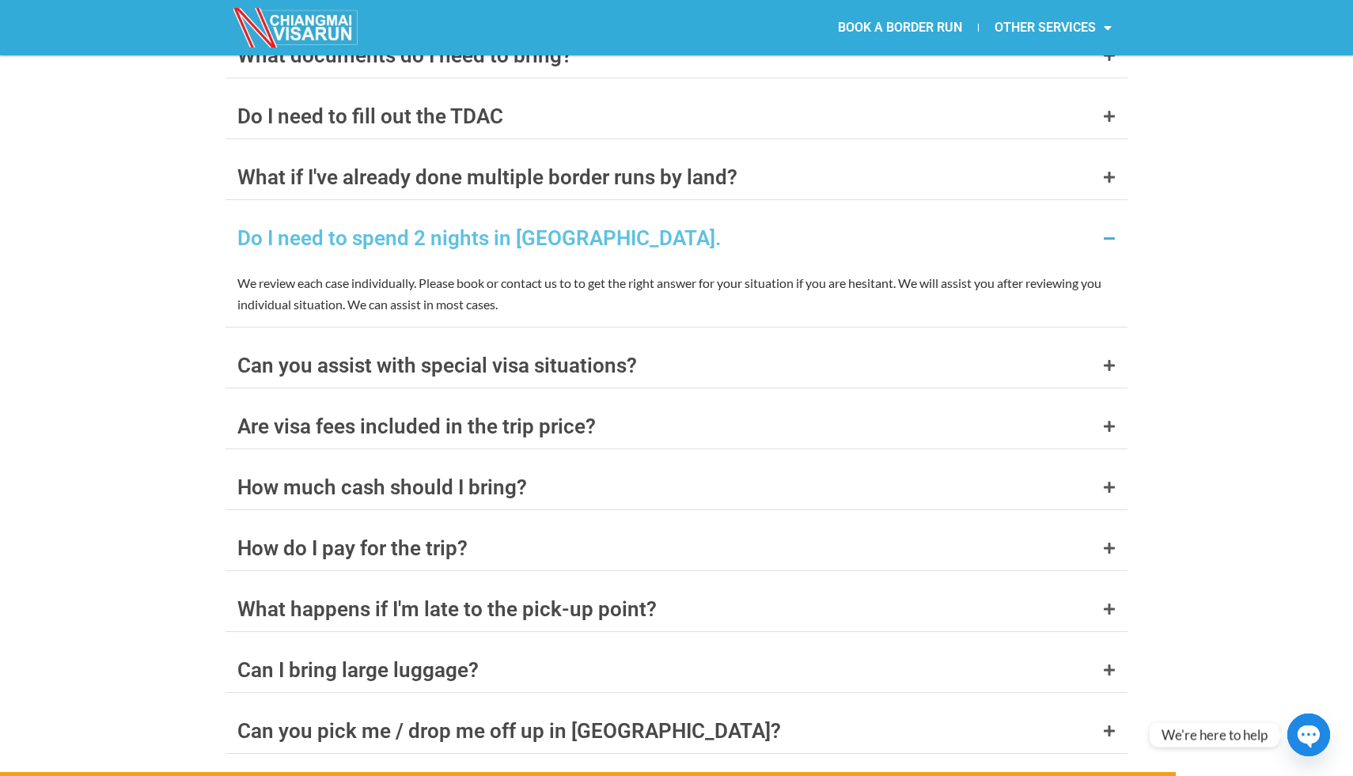
click at [185, 274] on div "FAQ's What documents do I need to bring? A valid passport with at least 6 month…" at bounding box center [676, 603] width 1353 height 1283
click at [195, 211] on div "FAQ's What documents do I need to bring? A valid passport with at least 6 month…" at bounding box center [676, 603] width 1353 height 1283
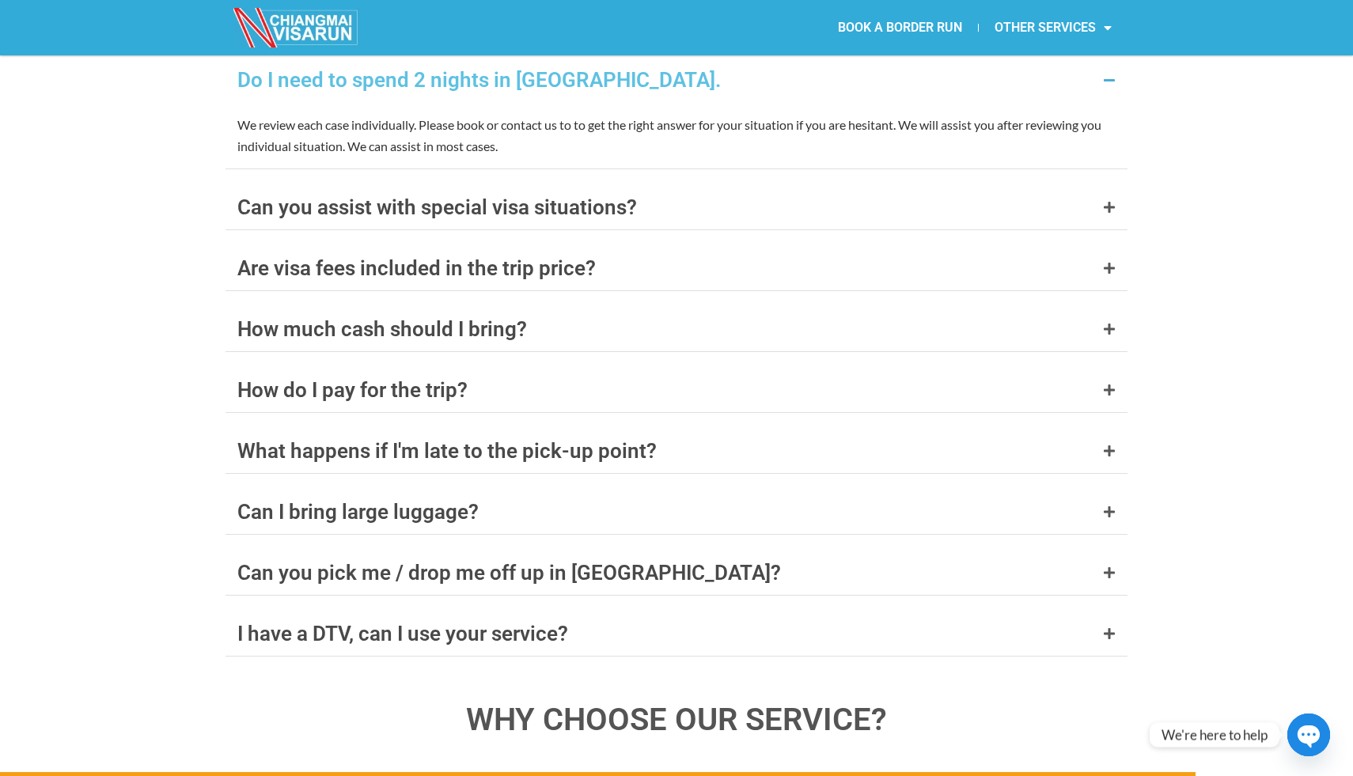
scroll to position [6427, 0]
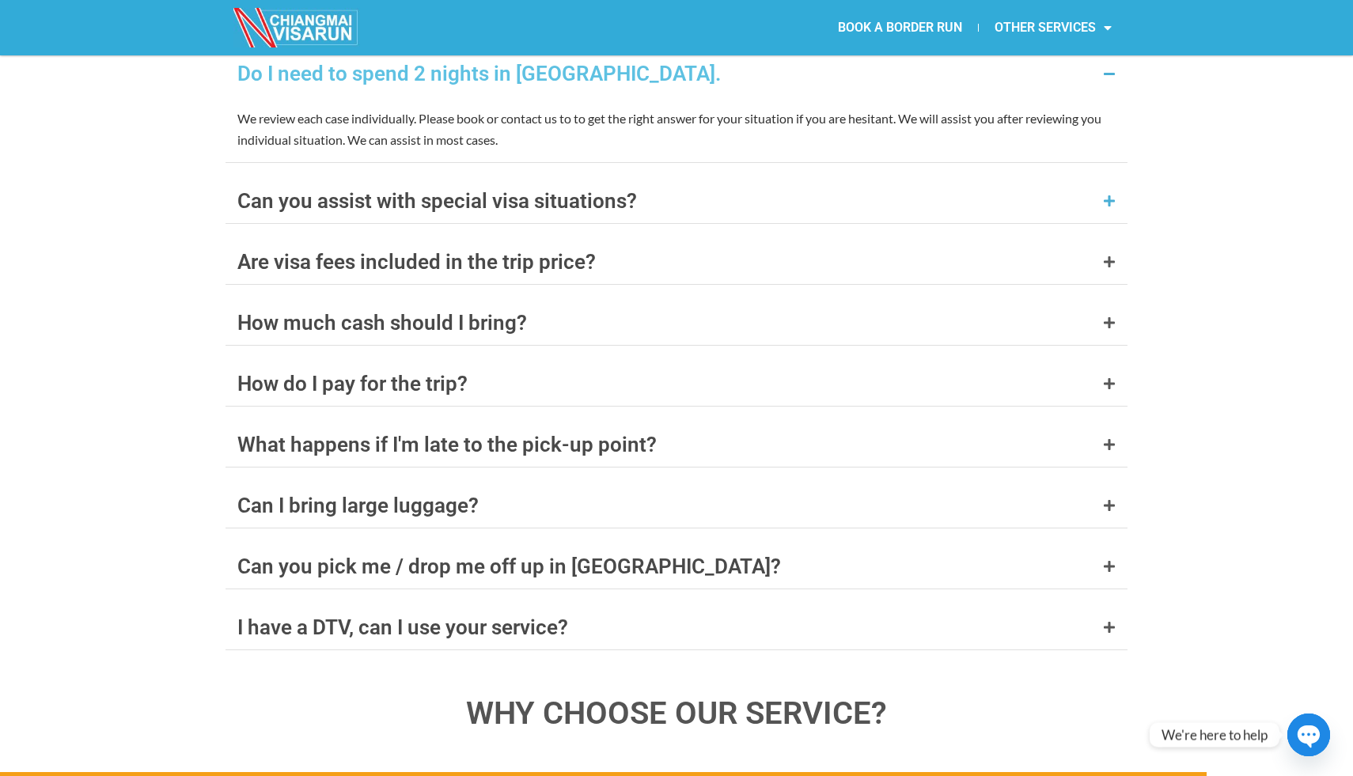
click at [355, 191] on div "Can you assist with special visa situations?" at bounding box center [436, 201] width 399 height 21
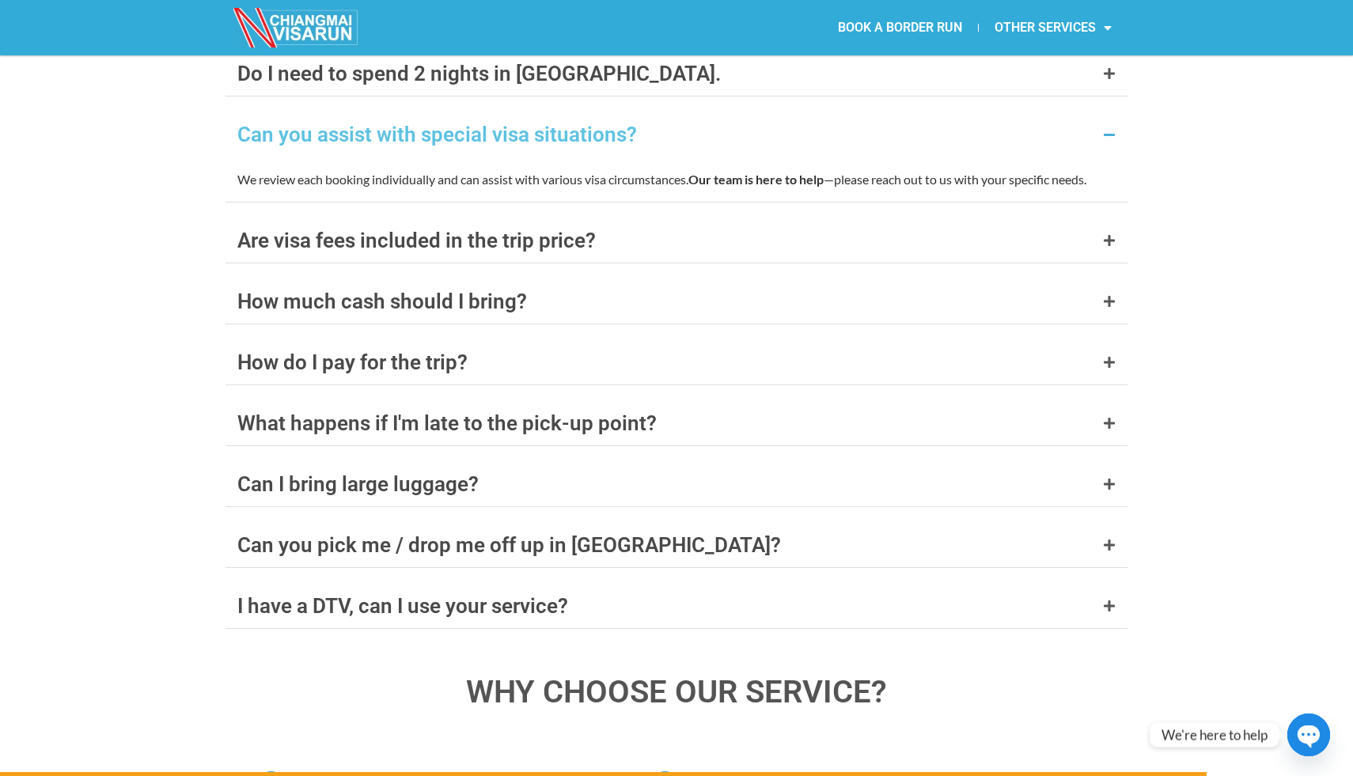
click at [181, 168] on div "FAQ's What documents do I need to bring? A valid passport with at least 6 month…" at bounding box center [676, 429] width 1353 height 1262
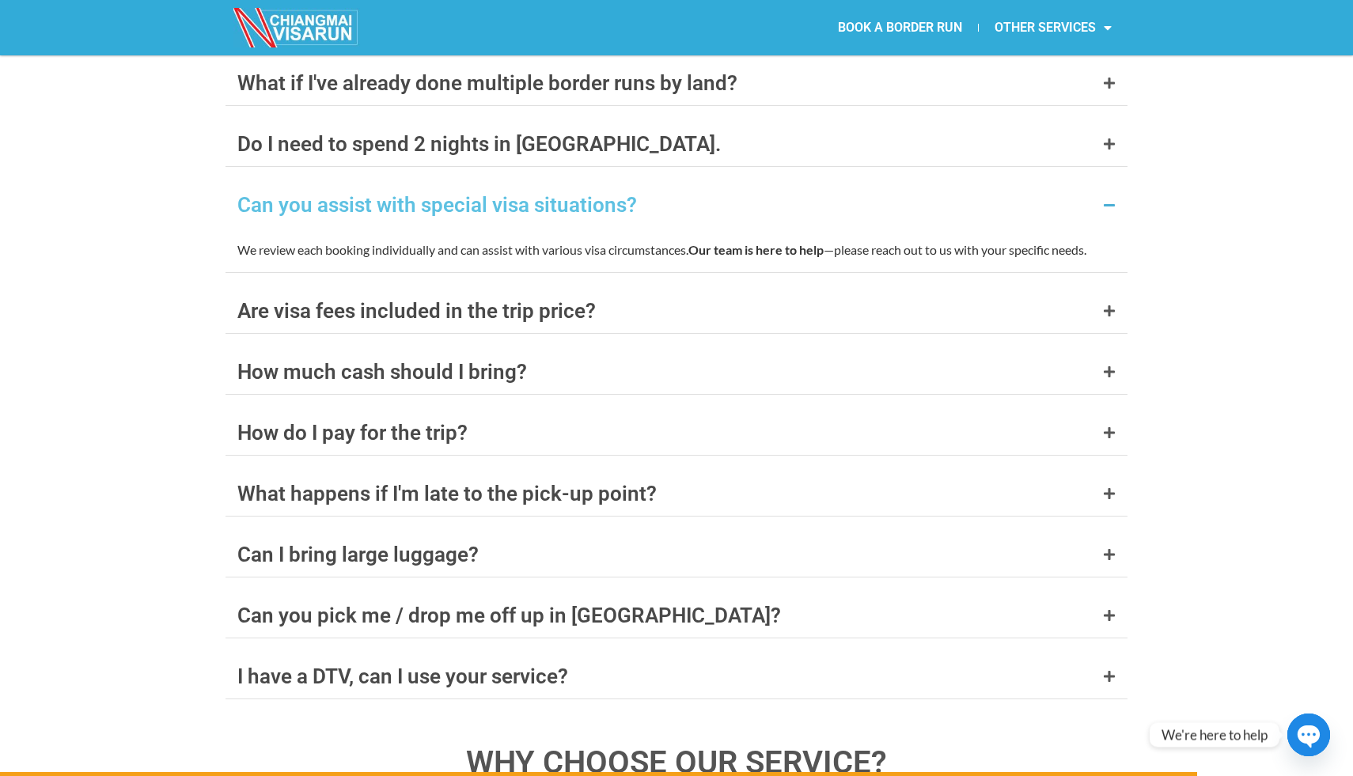
scroll to position [6355, 0]
click at [181, 168] on div "FAQ's What documents do I need to bring? A valid passport with at least 6 month…" at bounding box center [676, 500] width 1353 height 1262
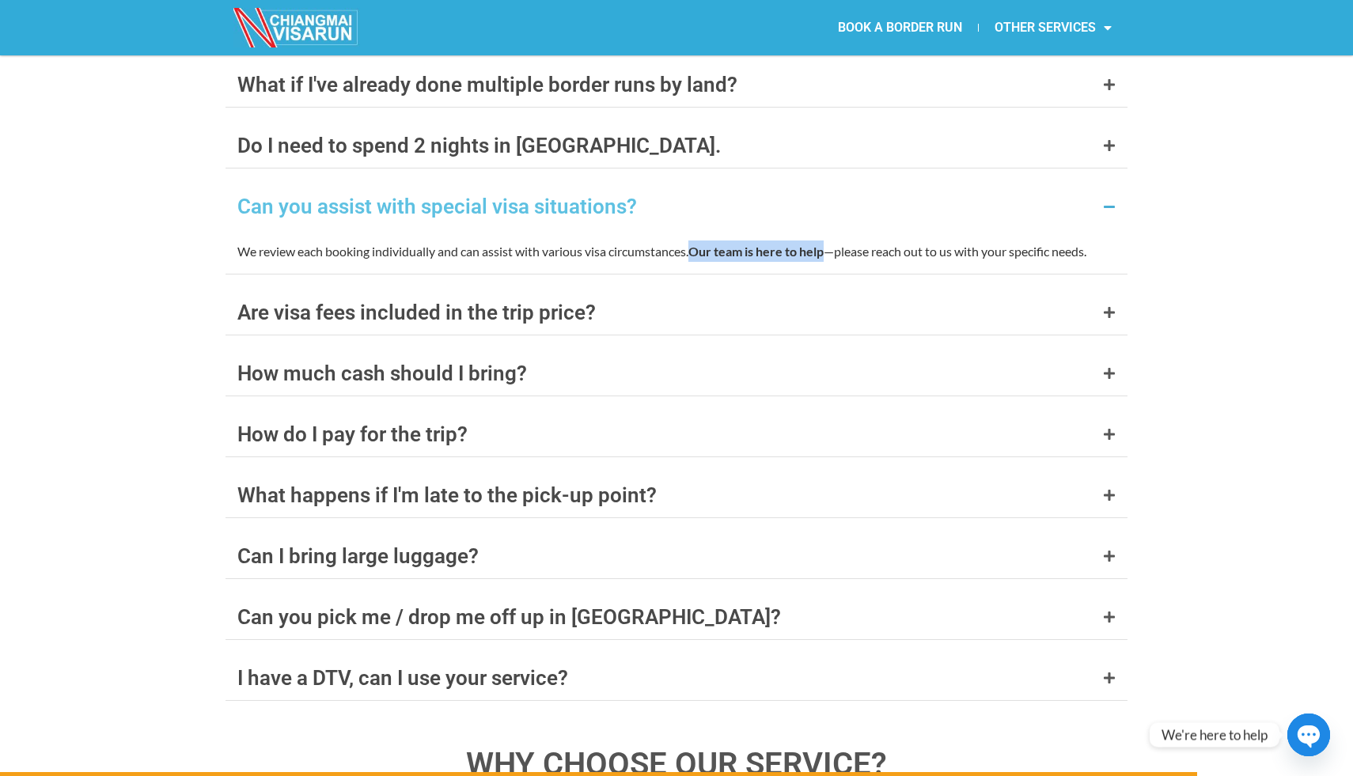
drag, startPoint x: 700, startPoint y: 173, endPoint x: 830, endPoint y: 182, distance: 130.0
click at [830, 240] on p "We review each booking individually and can assist with various visa circumstan…" at bounding box center [676, 250] width 878 height 21
click at [1235, 289] on div "FAQ's What documents do I need to bring? A valid passport with at least 6 month…" at bounding box center [676, 500] width 1353 height 1262
click at [1268, 297] on div "FAQ's What documents do I need to bring? A valid passport with at least 6 month…" at bounding box center [676, 500] width 1353 height 1262
click at [1110, 306] on icon at bounding box center [1109, 312] width 13 height 13
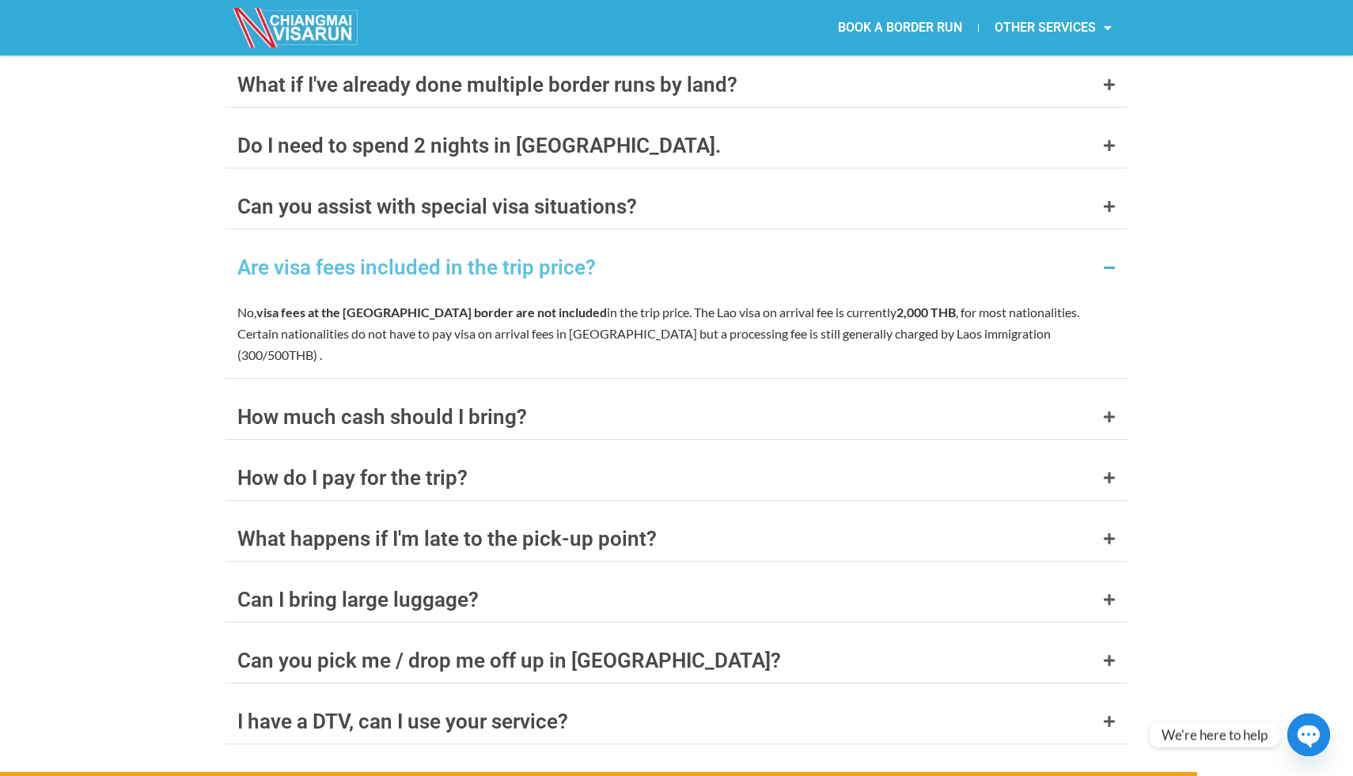
click at [1286, 369] on div "FAQ's What documents do I need to bring? A valid passport with at least 6 month…" at bounding box center [676, 521] width 1353 height 1304
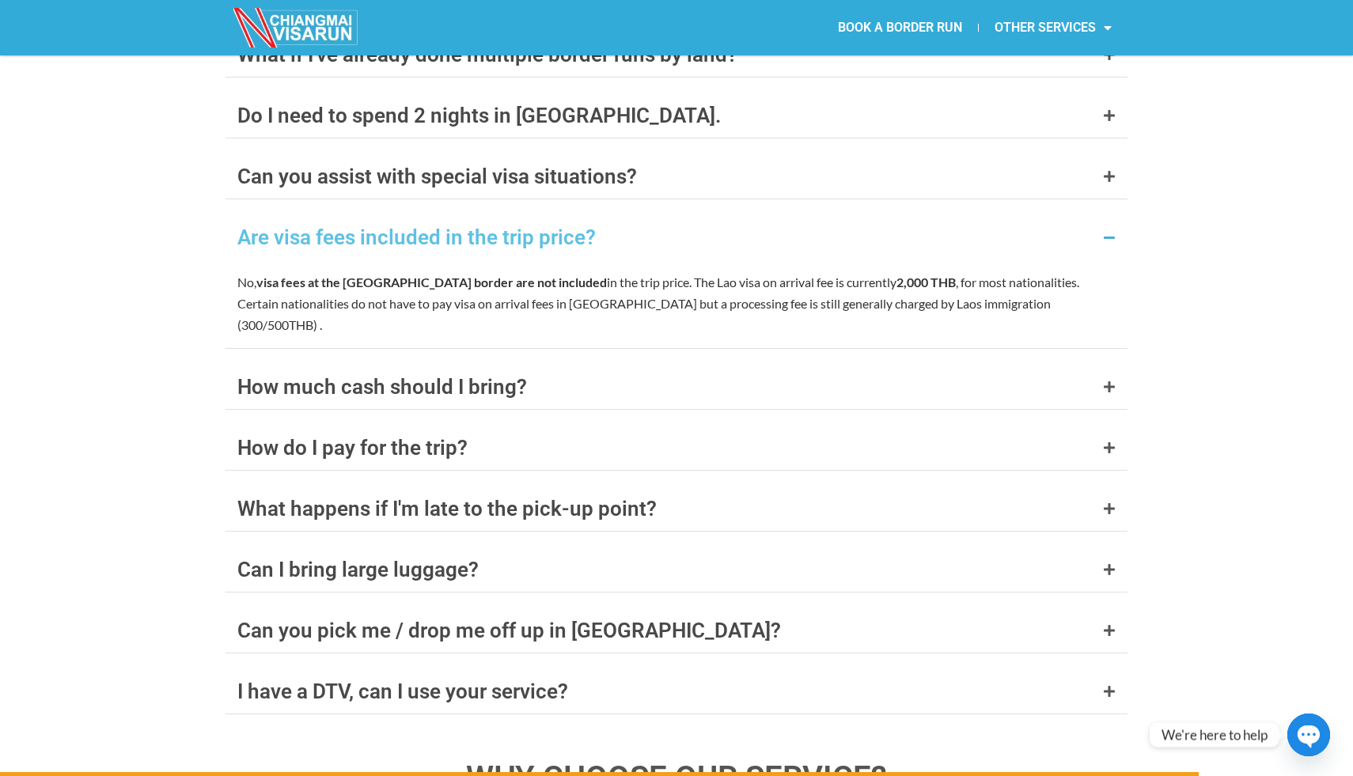
scroll to position [6386, 0]
click at [1098, 364] on div "How much cash should I bring?" at bounding box center [676, 386] width 902 height 44
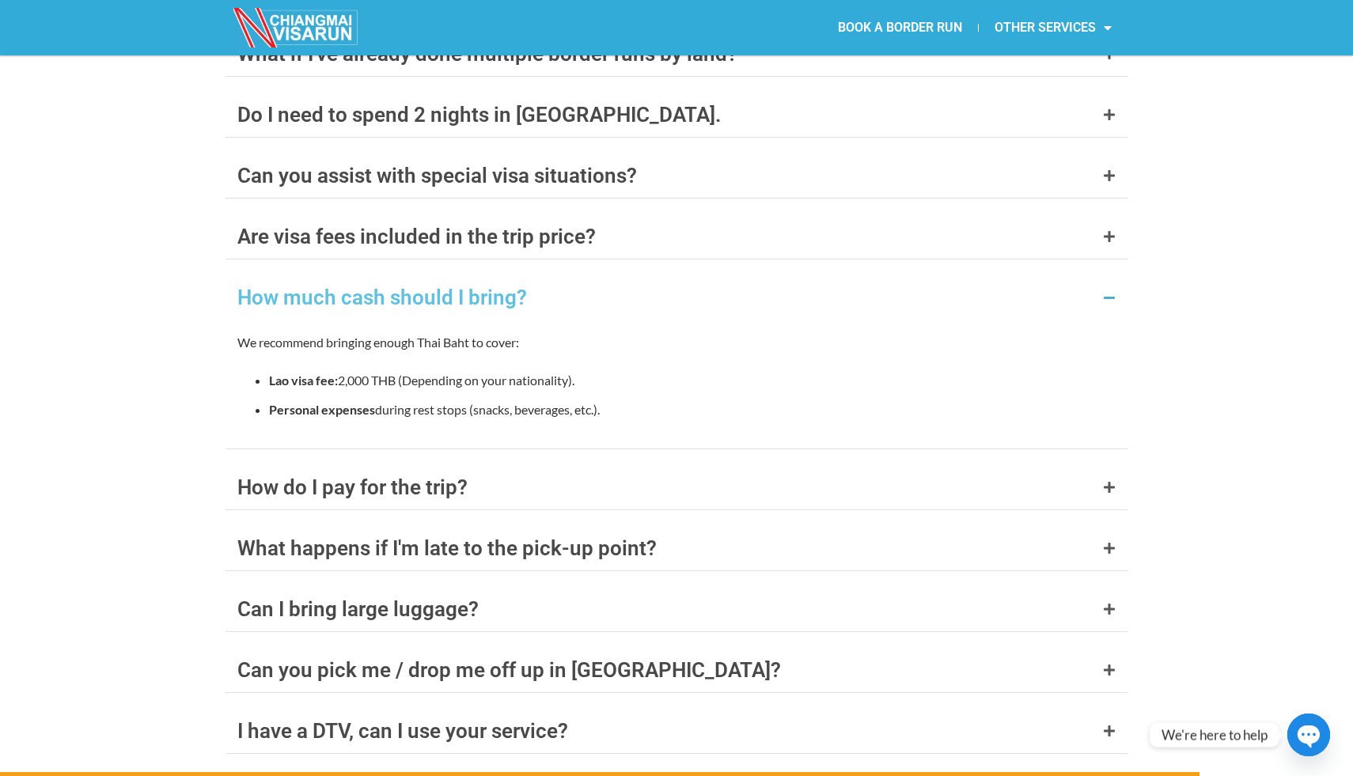
click at [1222, 375] on div "FAQ's What documents do I need to bring? A valid passport with at least 6 month…" at bounding box center [676, 511] width 1353 height 1345
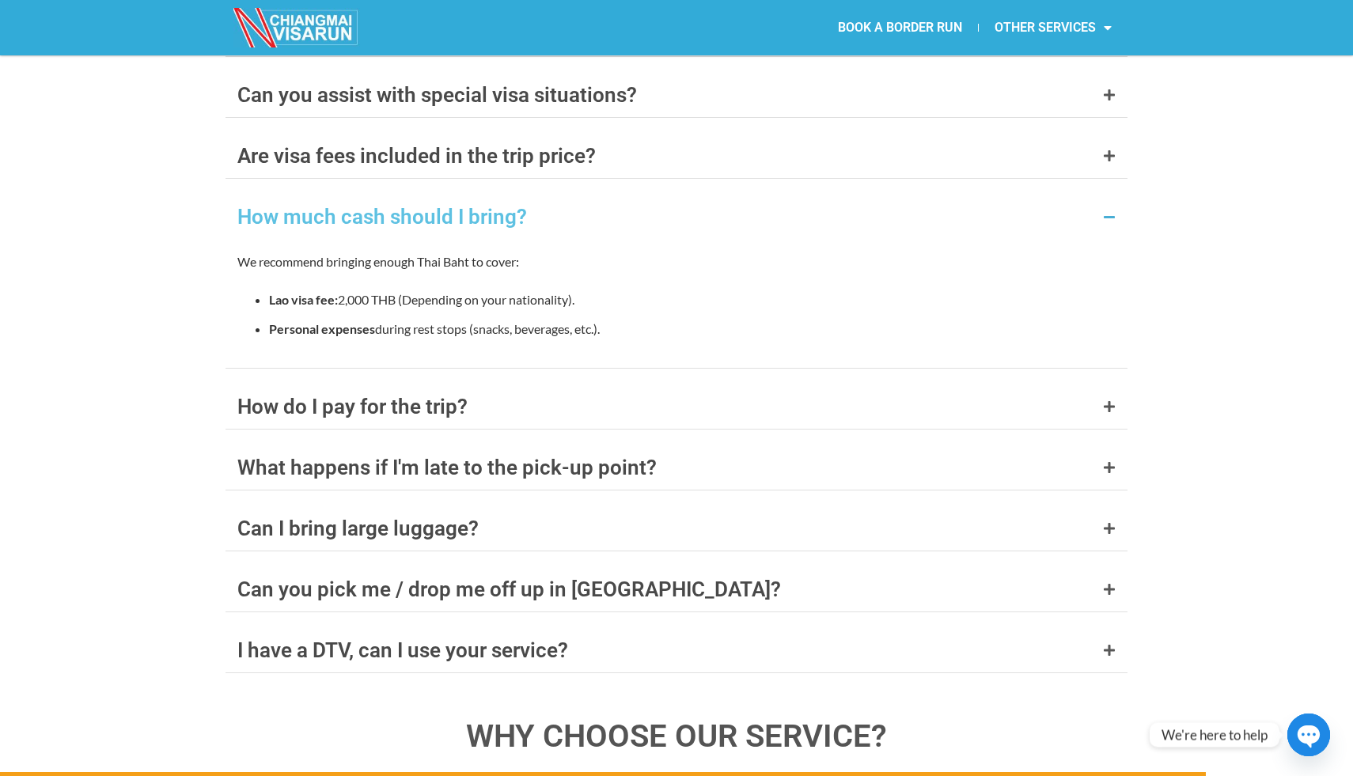
scroll to position [6484, 0]
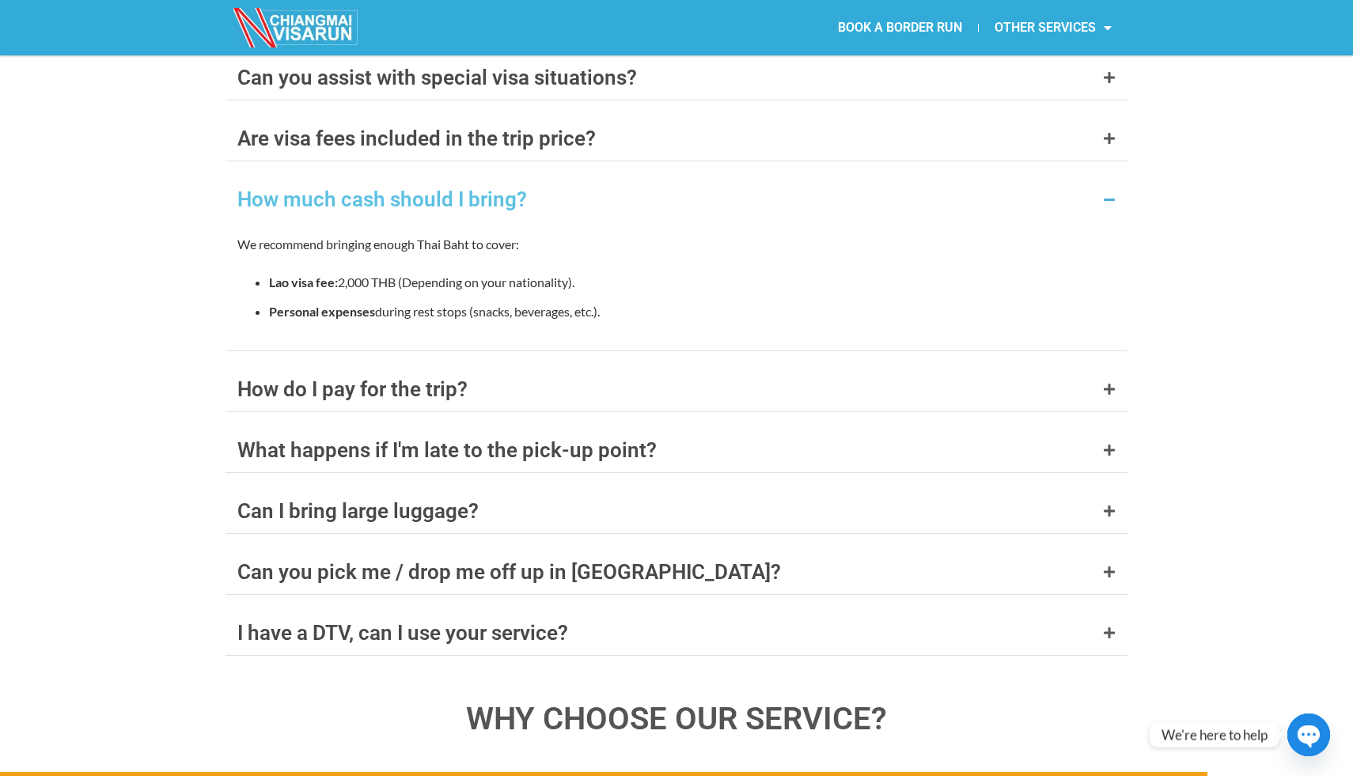
click at [1201, 357] on div "FAQ's What documents do I need to bring? A valid passport with at least 6 month…" at bounding box center [676, 413] width 1353 height 1345
click at [1101, 367] on div "How do I pay for the trip?" at bounding box center [676, 389] width 902 height 44
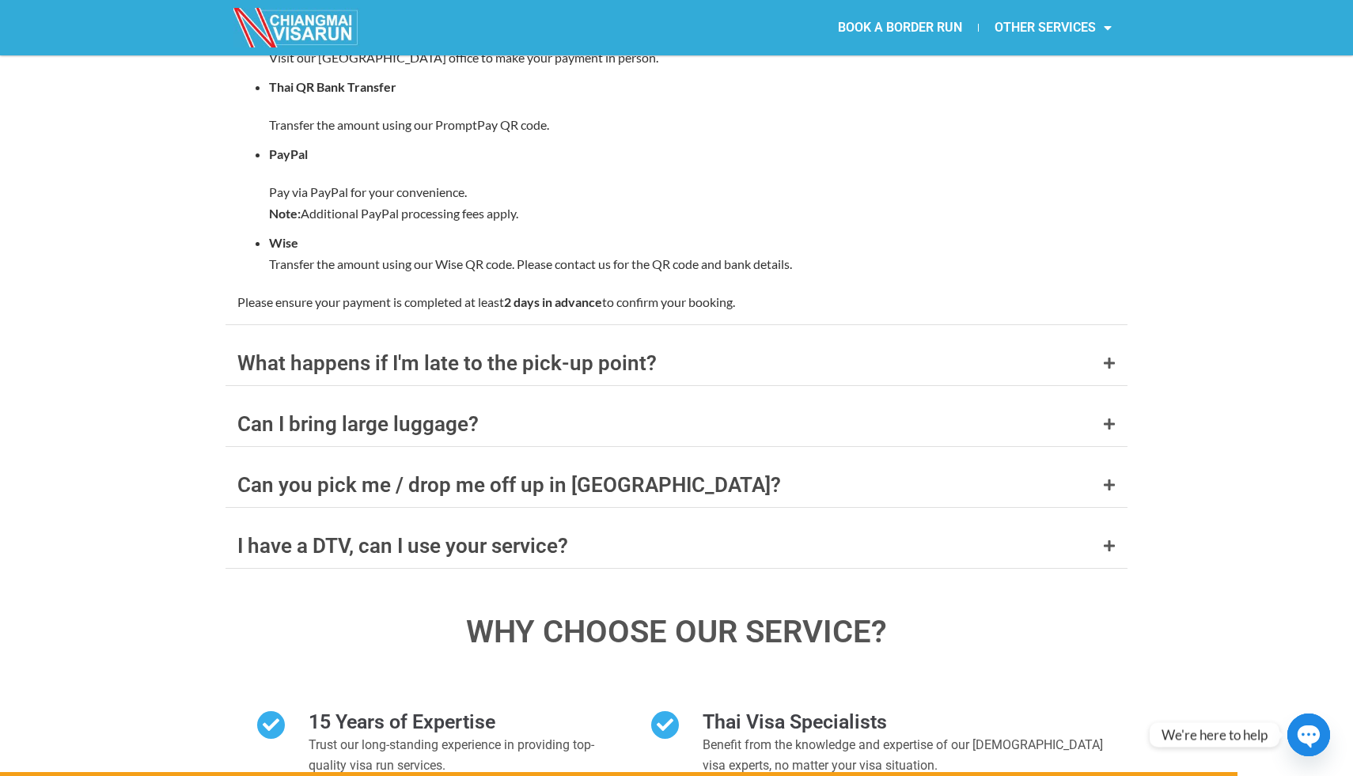
scroll to position [6861, 0]
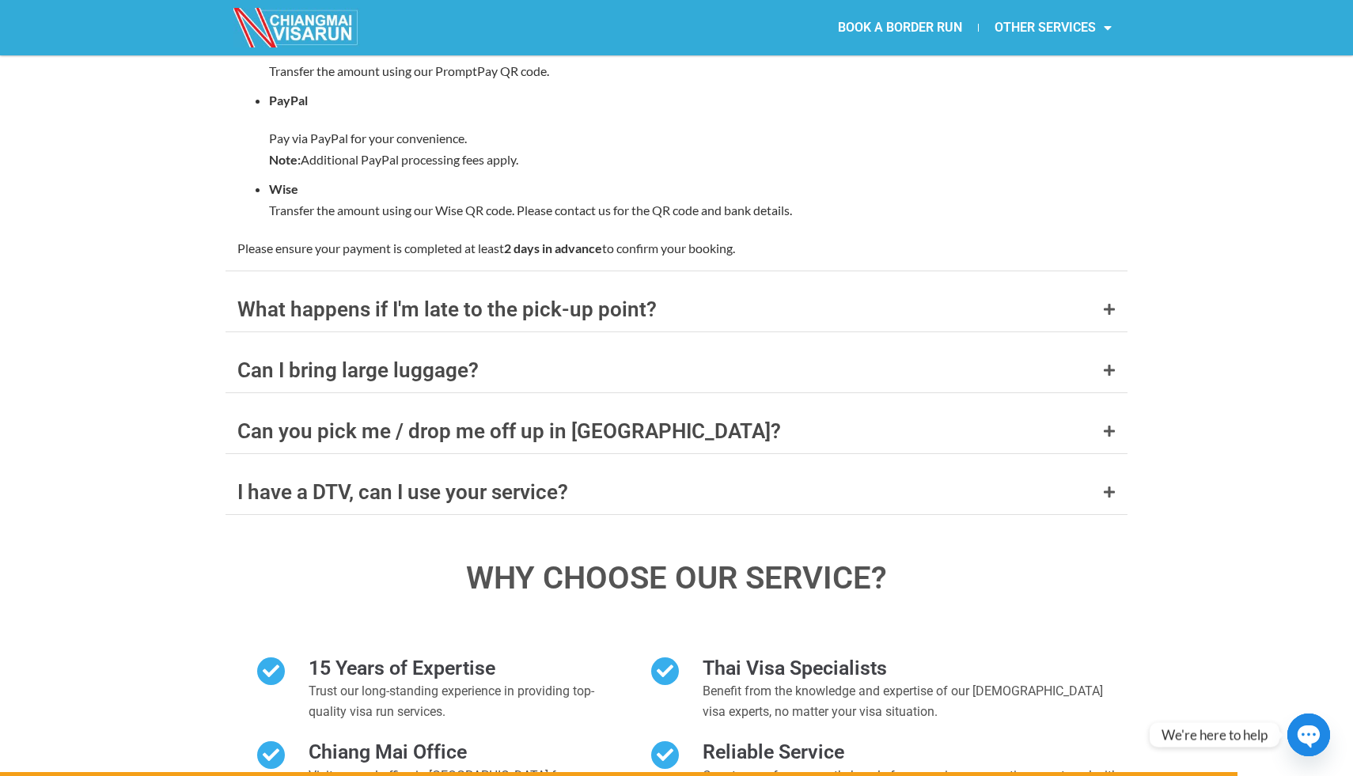
click at [1243, 417] on div "FAQ's What documents do I need to bring? A valid passport with at least 6 month…" at bounding box center [676, 154] width 1353 height 1582
click at [1089, 470] on div "I have a DTV, can I use your service?" at bounding box center [676, 492] width 902 height 44
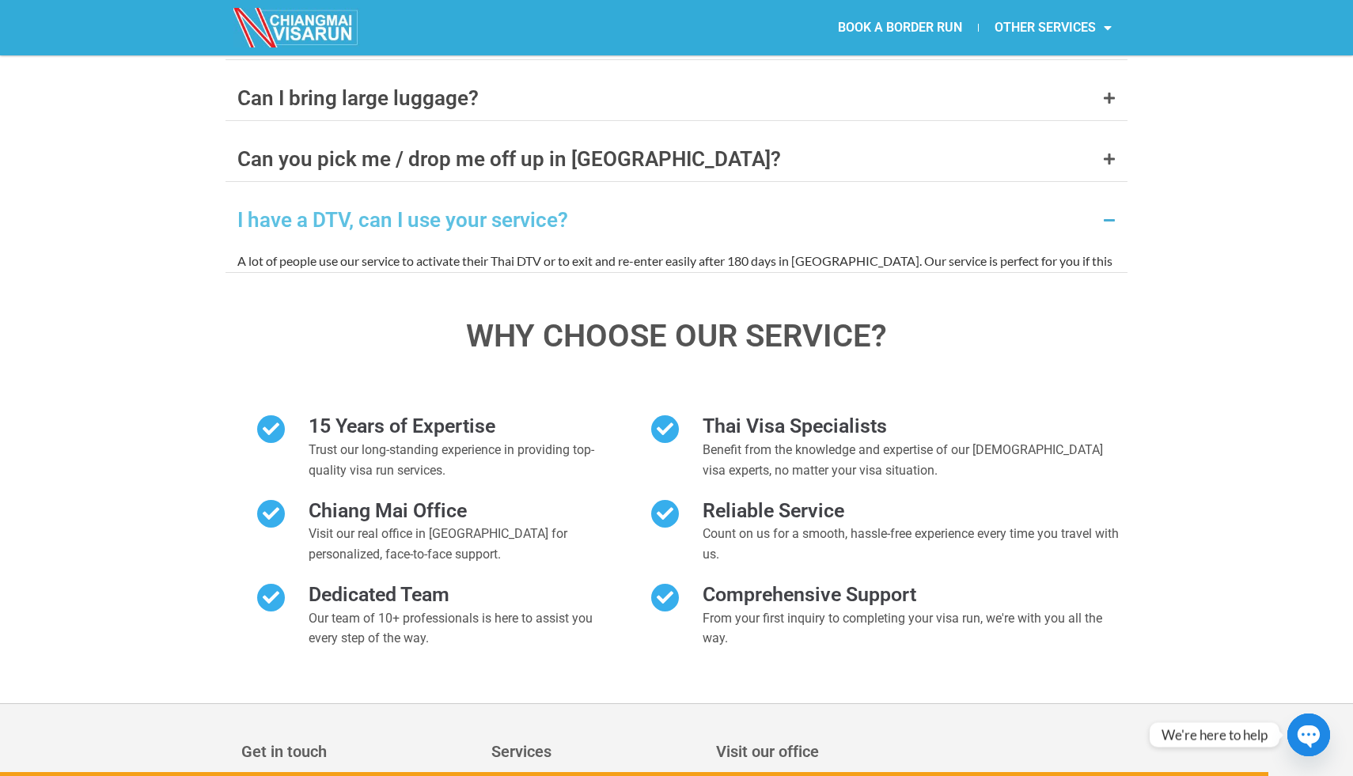
scroll to position [6710, 0]
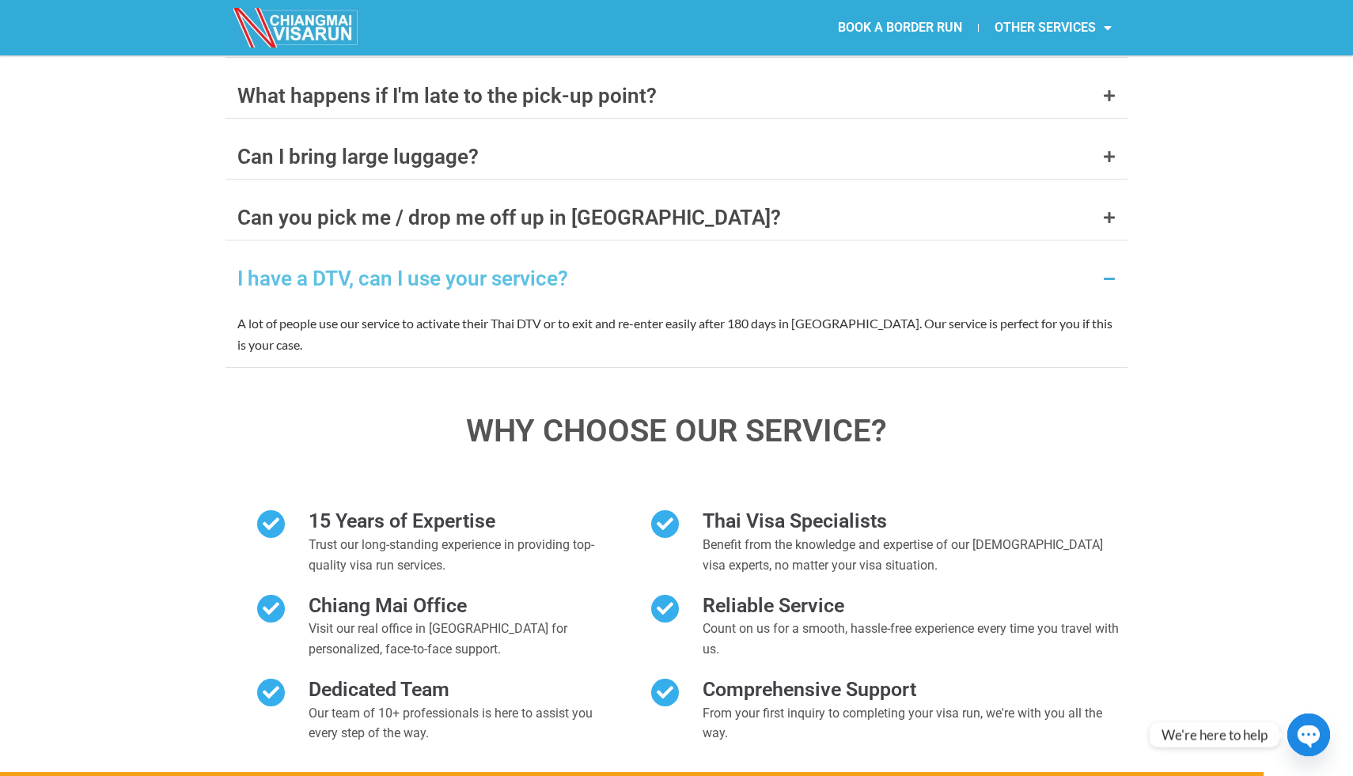
click at [1216, 306] on div "FAQ's What documents do I need to bring? A valid passport with at least 6 month…" at bounding box center [676, 156] width 1353 height 1283
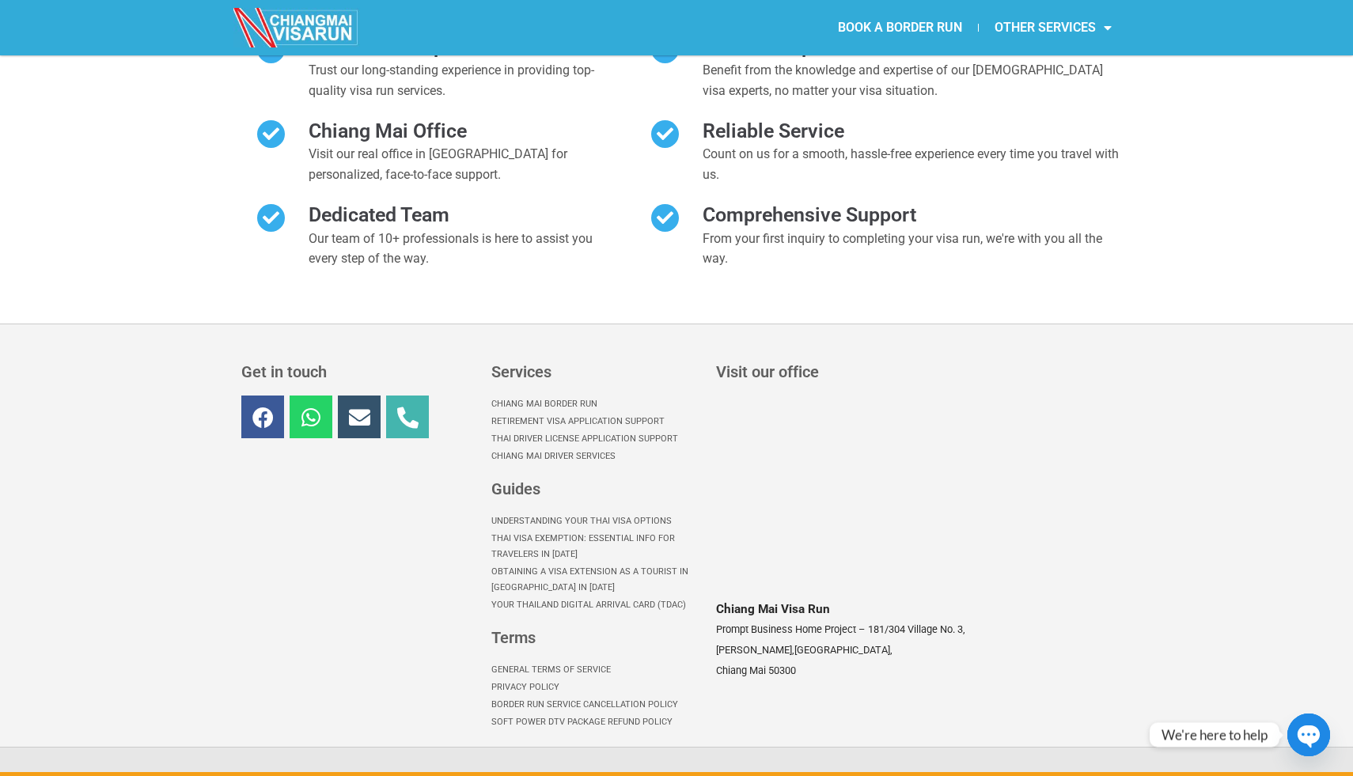
click at [1216, 323] on section "Get in touch Facebook Whatsapp Envelope Phone-alt Services Chiang Mai Border Ru…" at bounding box center [676, 534] width 1353 height 423
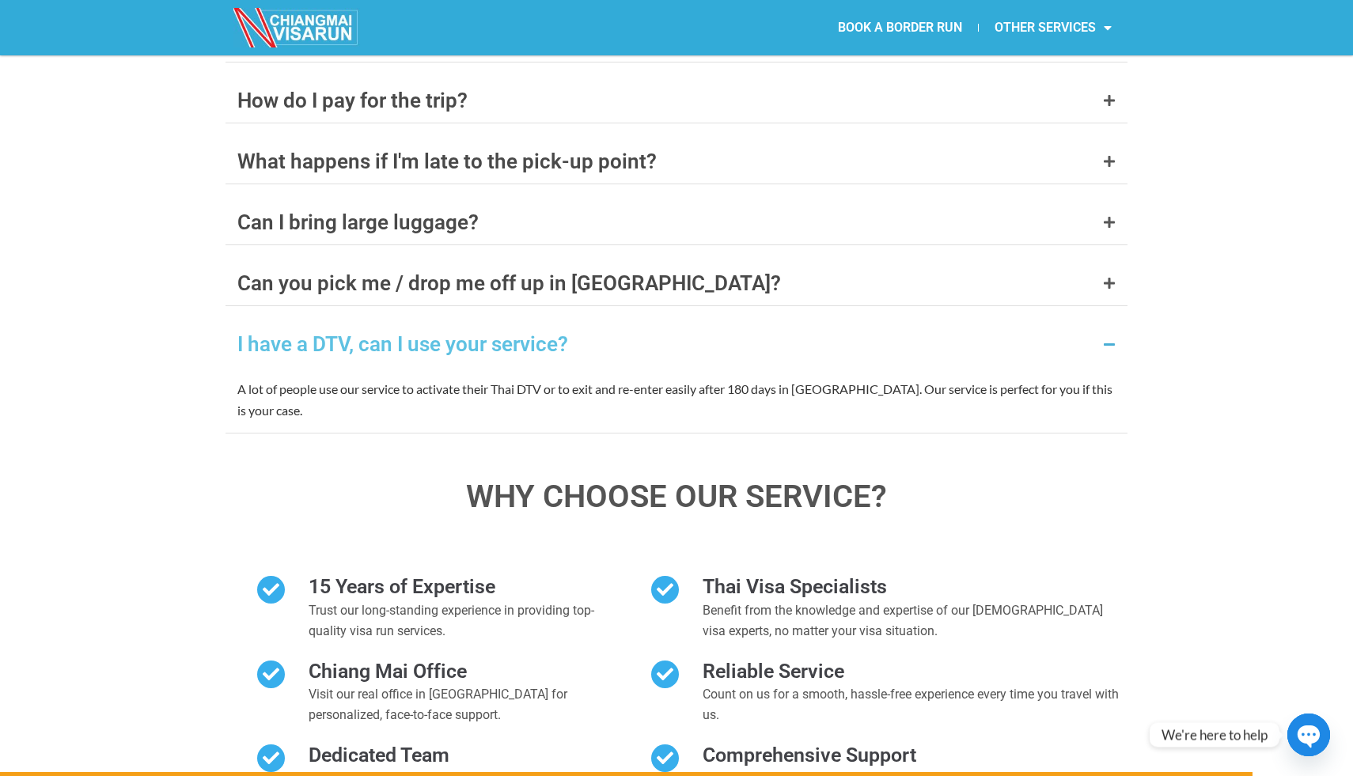
scroll to position [6653, 0]
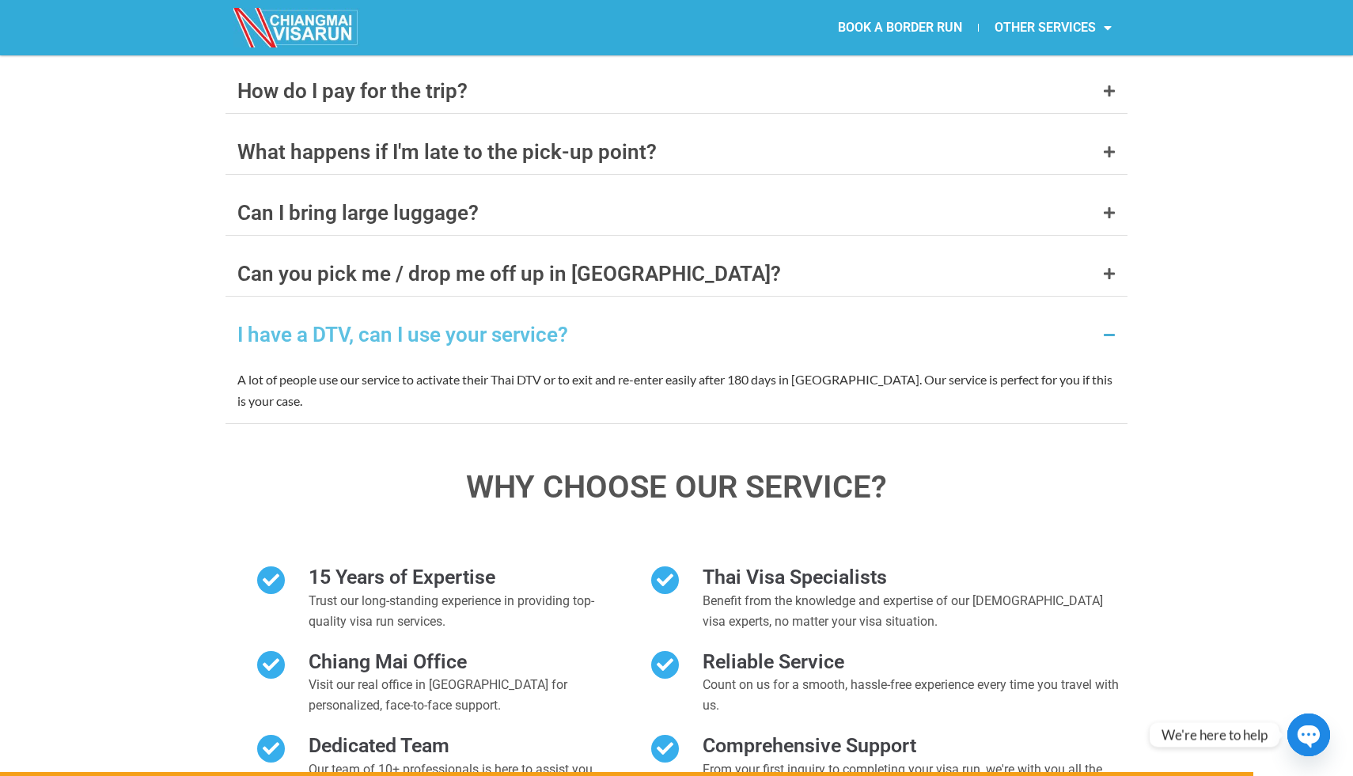
click at [1216, 306] on div "FAQ's What documents do I need to bring? A valid passport with at least 6 month…" at bounding box center [676, 212] width 1353 height 1283
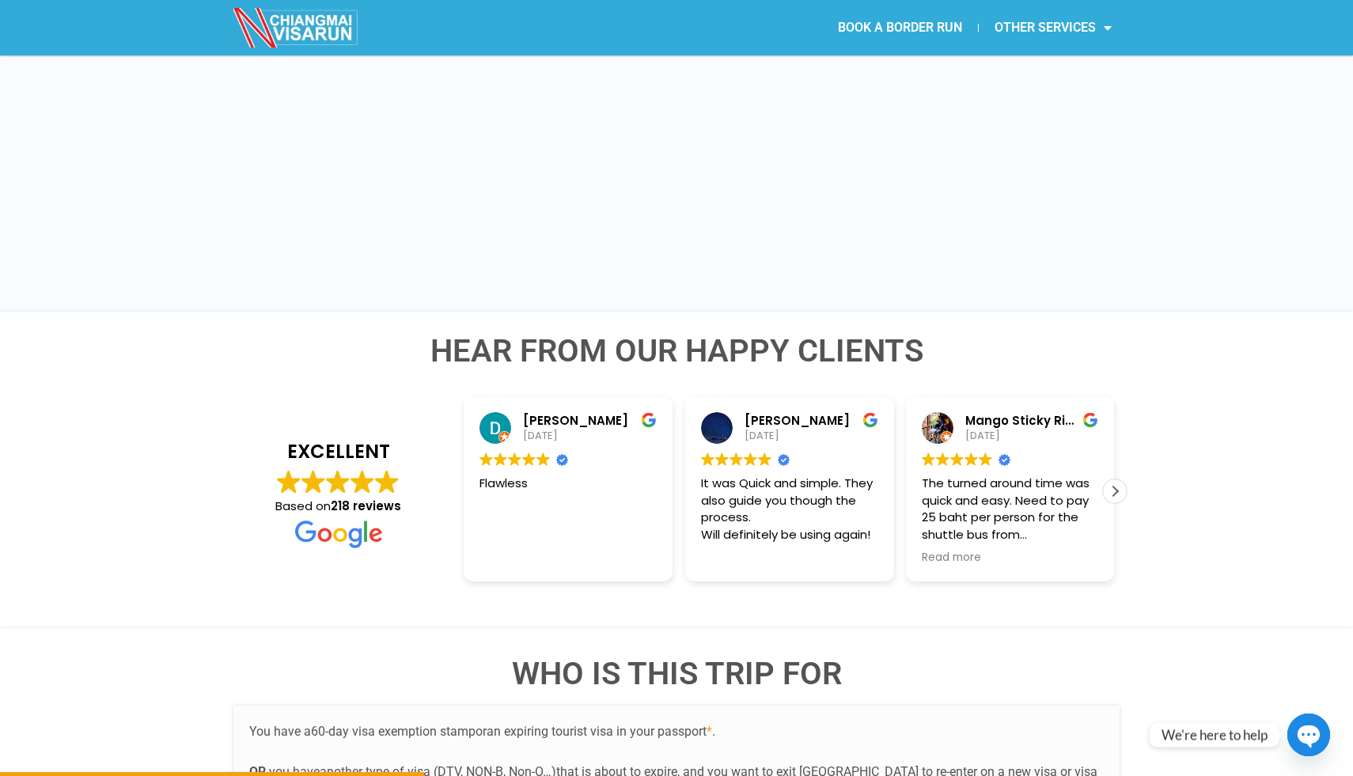
scroll to position [2177, 0]
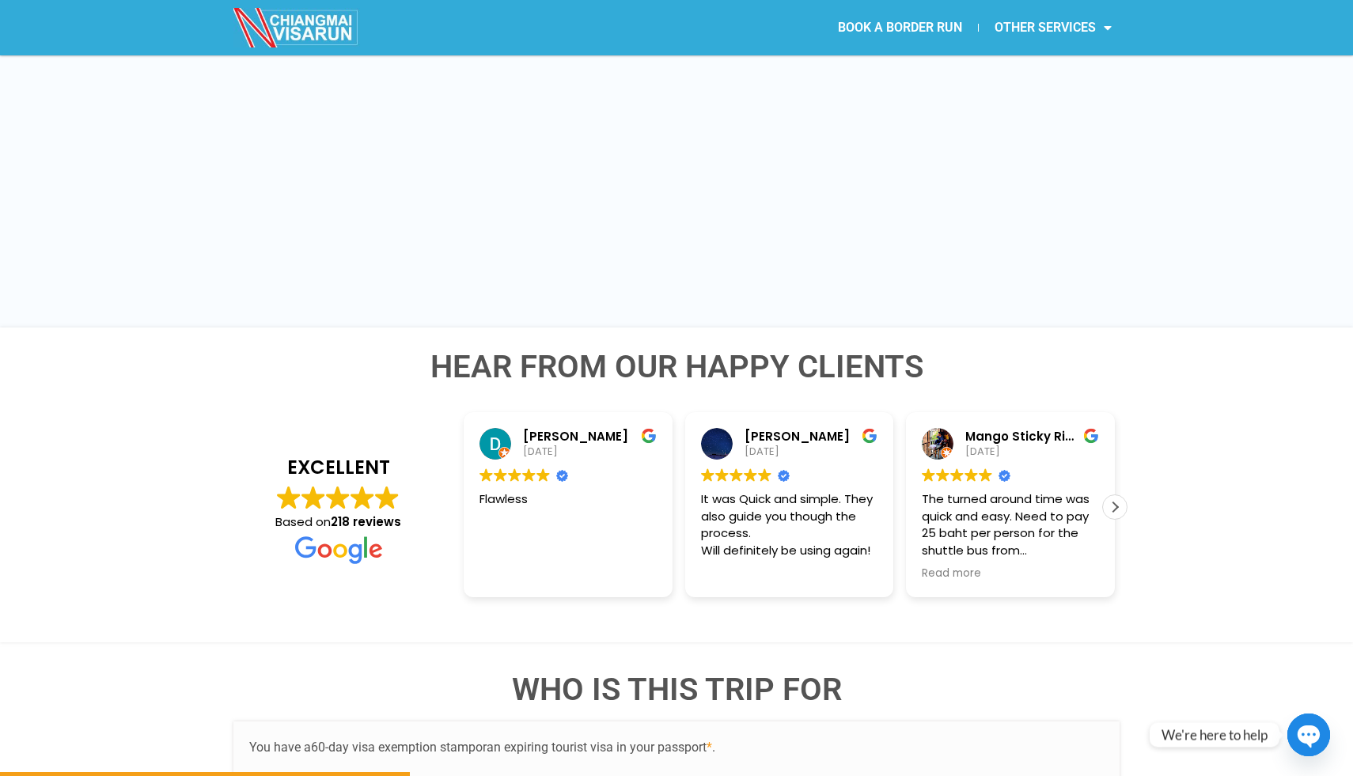
click at [1218, 422] on div "Hear from Our Happy Clients EXCELLENT Based on 218 reviews Dave Reid 26/09/2025…" at bounding box center [676, 484] width 1353 height 315
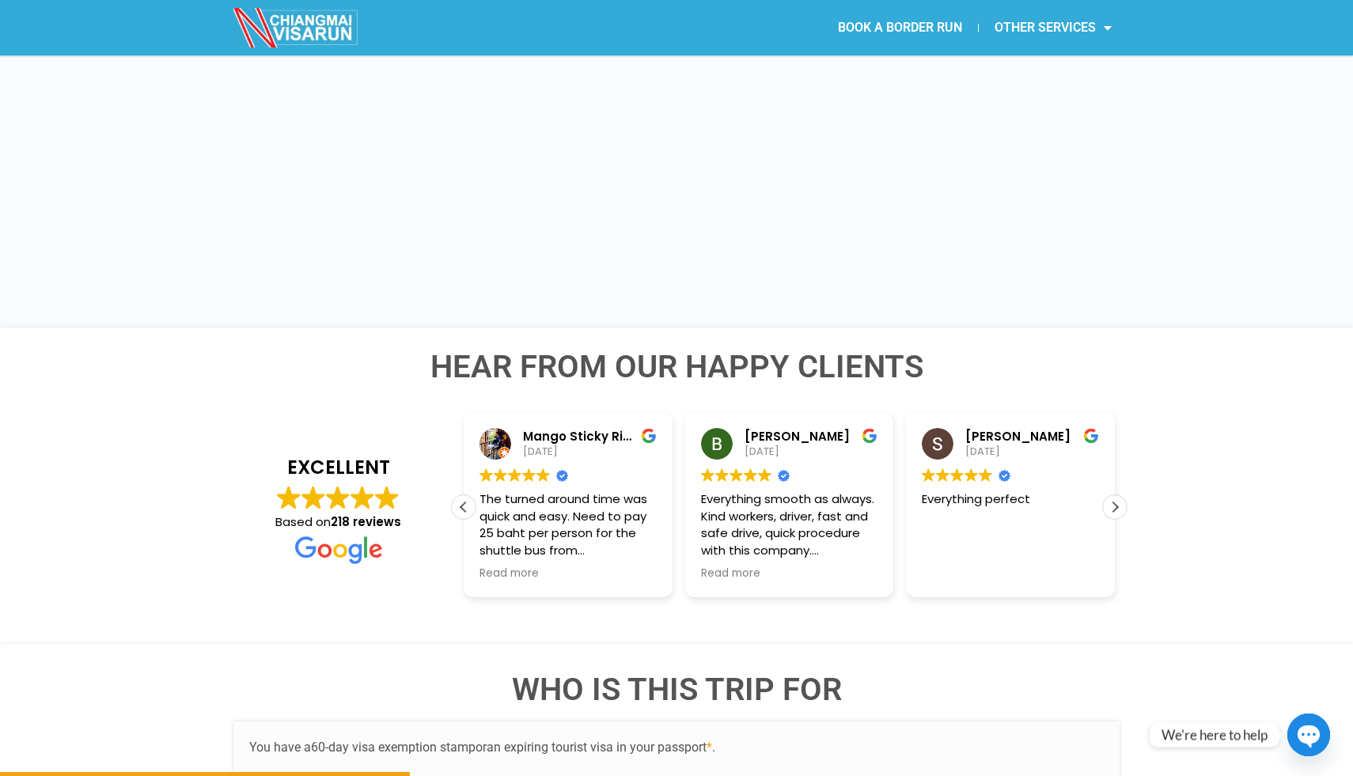
click at [1218, 422] on div "Hear from Our Happy Clients EXCELLENT Based on 218 reviews Dave Reid 26/09/2025…" at bounding box center [676, 484] width 1353 height 315
click at [1132, 46] on section "BOOK A BORDER RUN OTHER SERVICES Retirement Visa Support Thai Driving License S…" at bounding box center [676, 27] width 1353 height 55
click at [1146, 138] on div "WE OFFER 12 PICK UP LOCATIONS IN [GEOGRAPHIC_DATA], SELECT THE CLOSEST LOCATION…" at bounding box center [676, 53] width 1353 height 547
click at [1247, 171] on div "WE OFFER 12 PICK UP LOCATIONS IN [GEOGRAPHIC_DATA], SELECT THE CLOSEST LOCATION…" at bounding box center [676, 53] width 1353 height 547
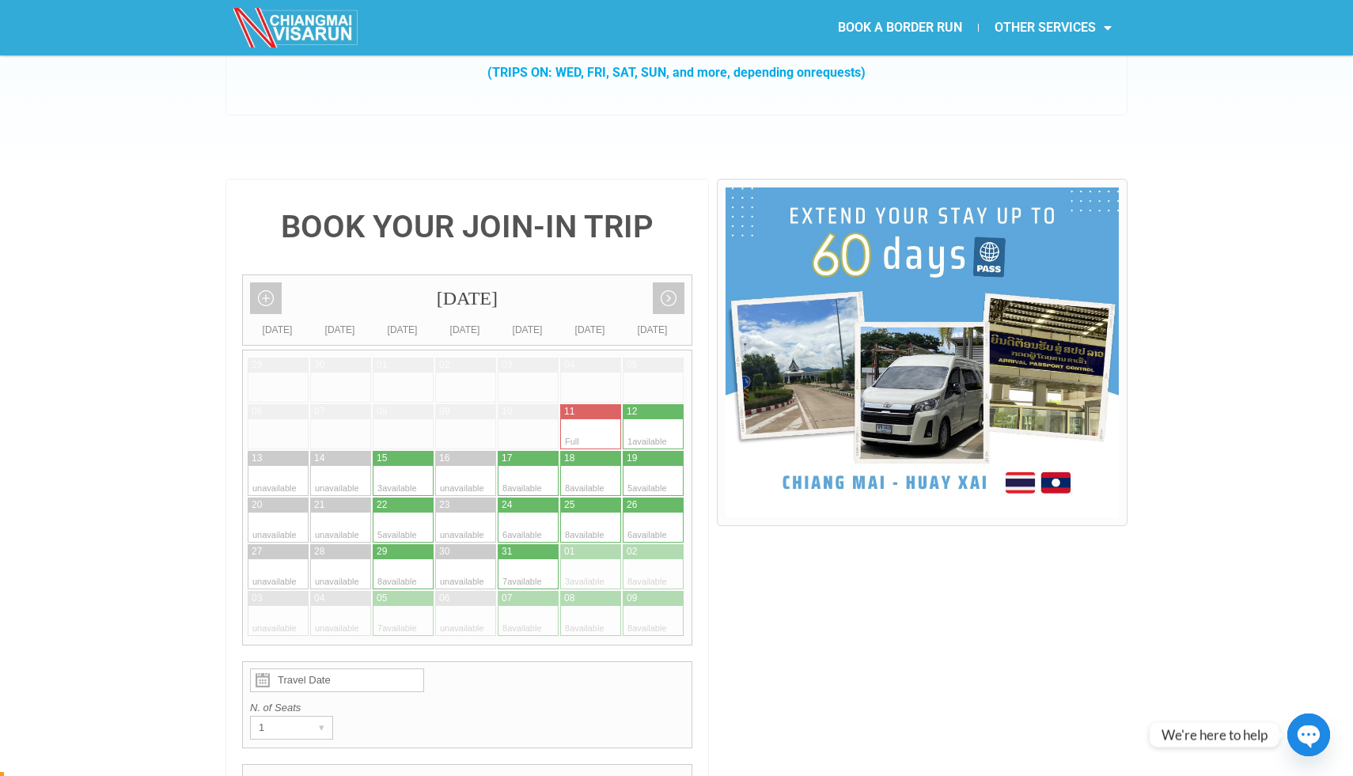
scroll to position [0, 0]
